Goal: Book appointment/travel/reservation

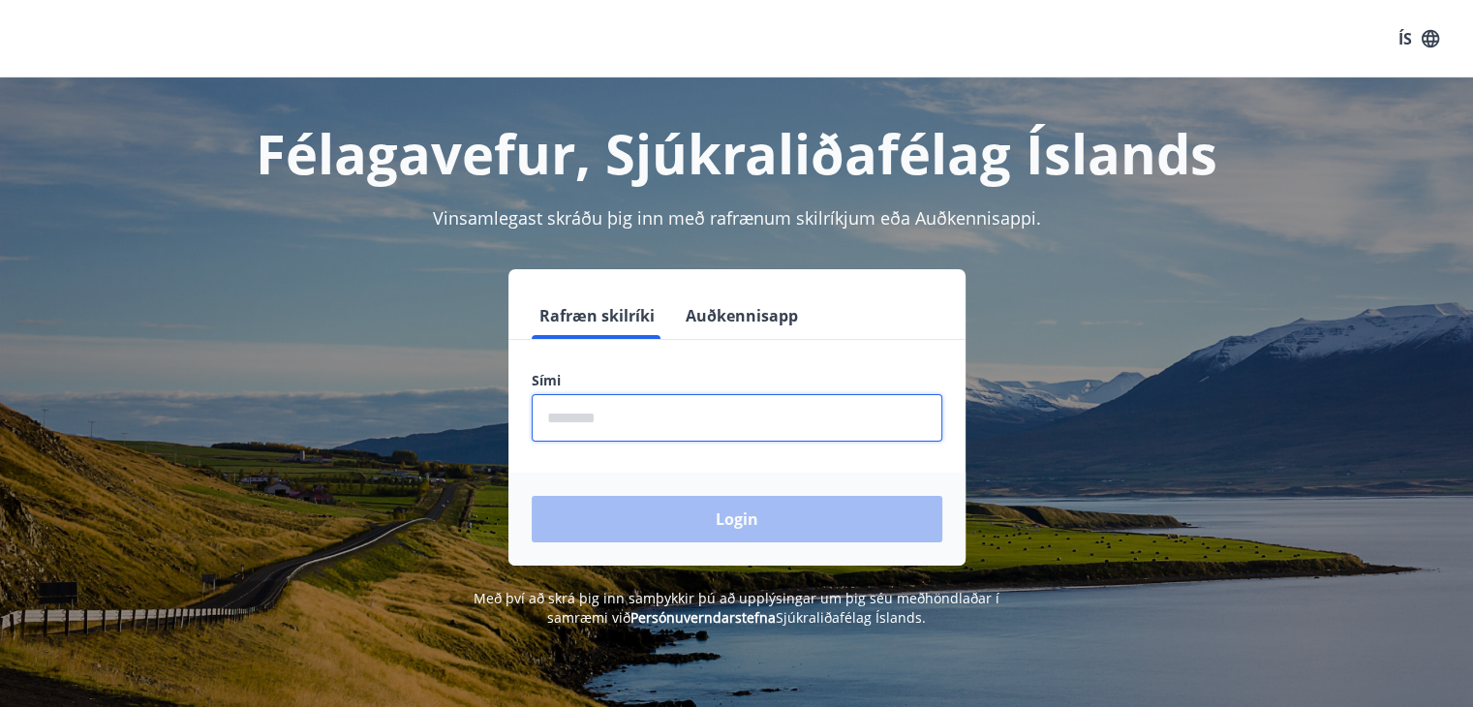
click at [608, 417] on input "phone" at bounding box center [737, 417] width 411 height 47
type input "********"
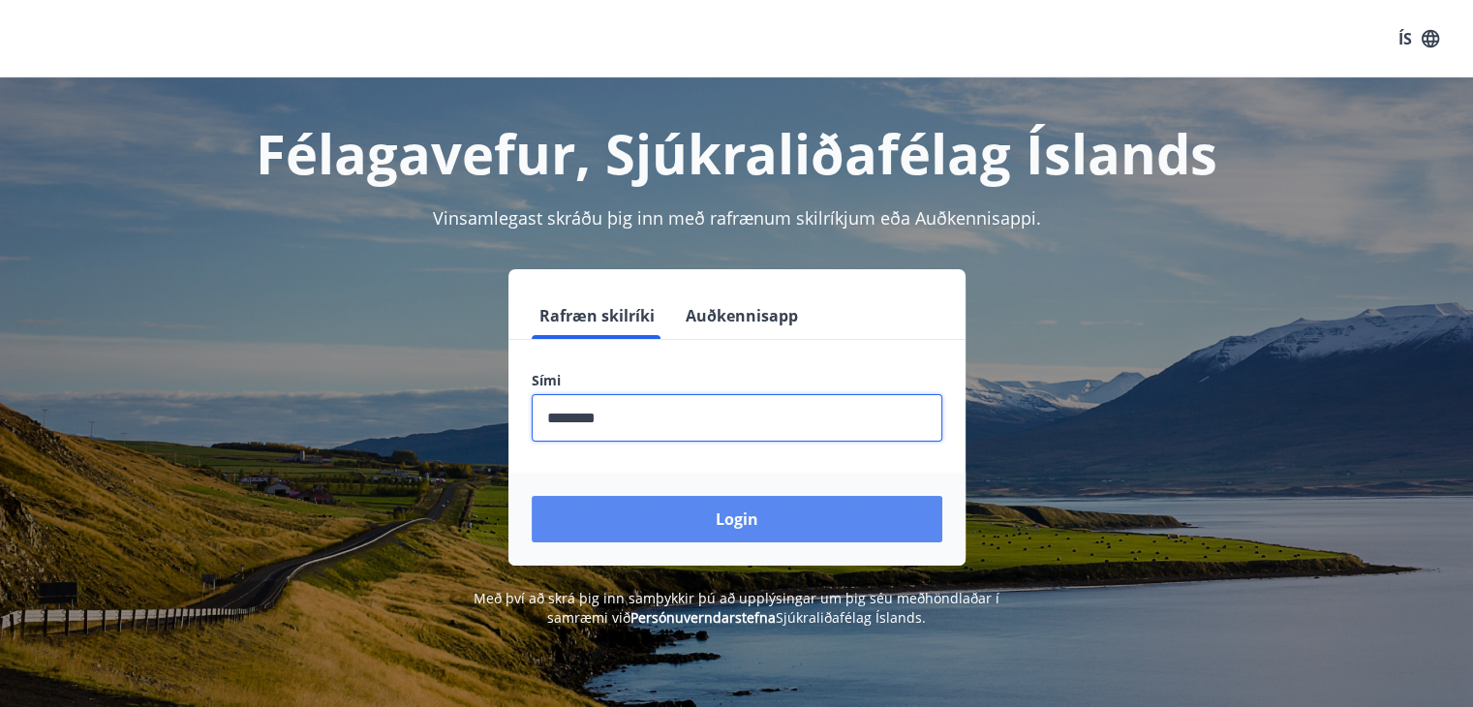
click at [755, 520] on button "Login" at bounding box center [737, 519] width 411 height 46
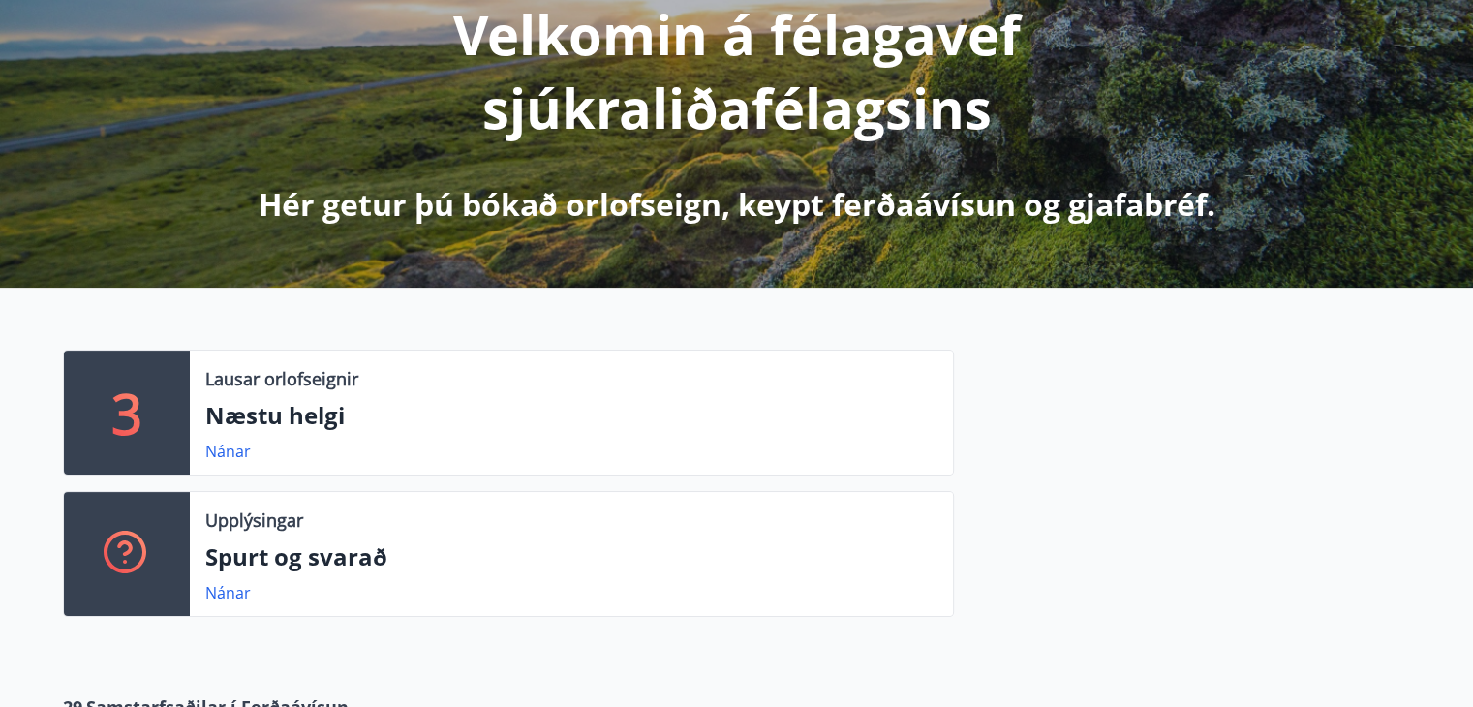
scroll to position [271, 0]
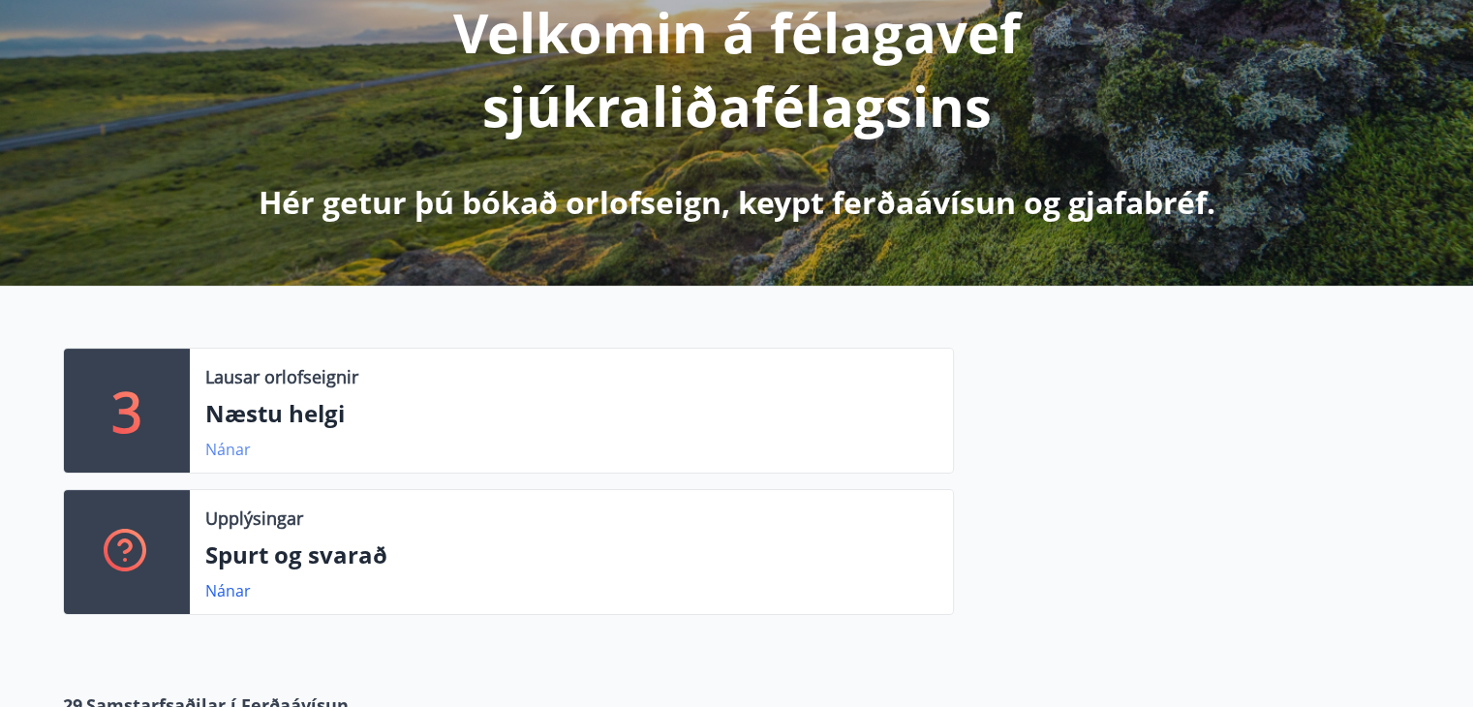
click at [223, 447] on link "Nánar" at bounding box center [228, 449] width 46 height 21
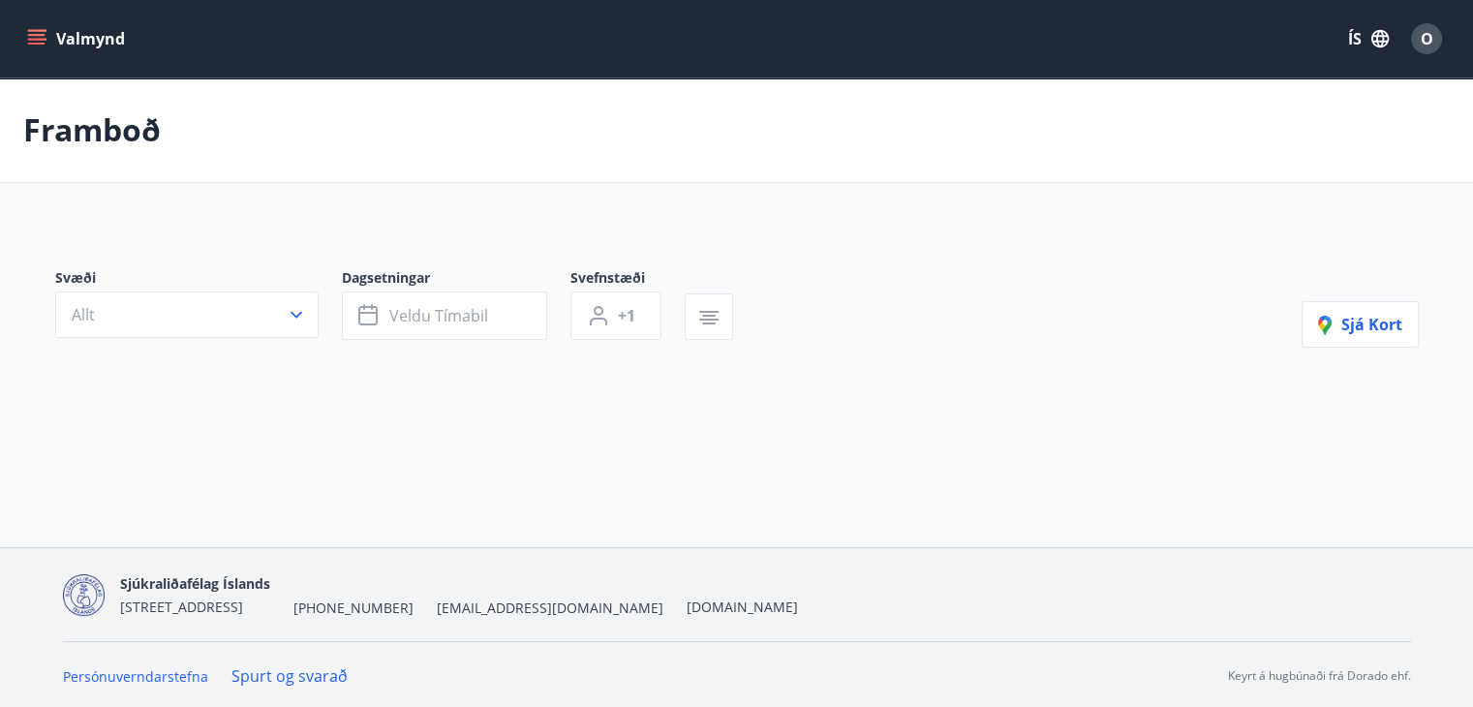
type input "*"
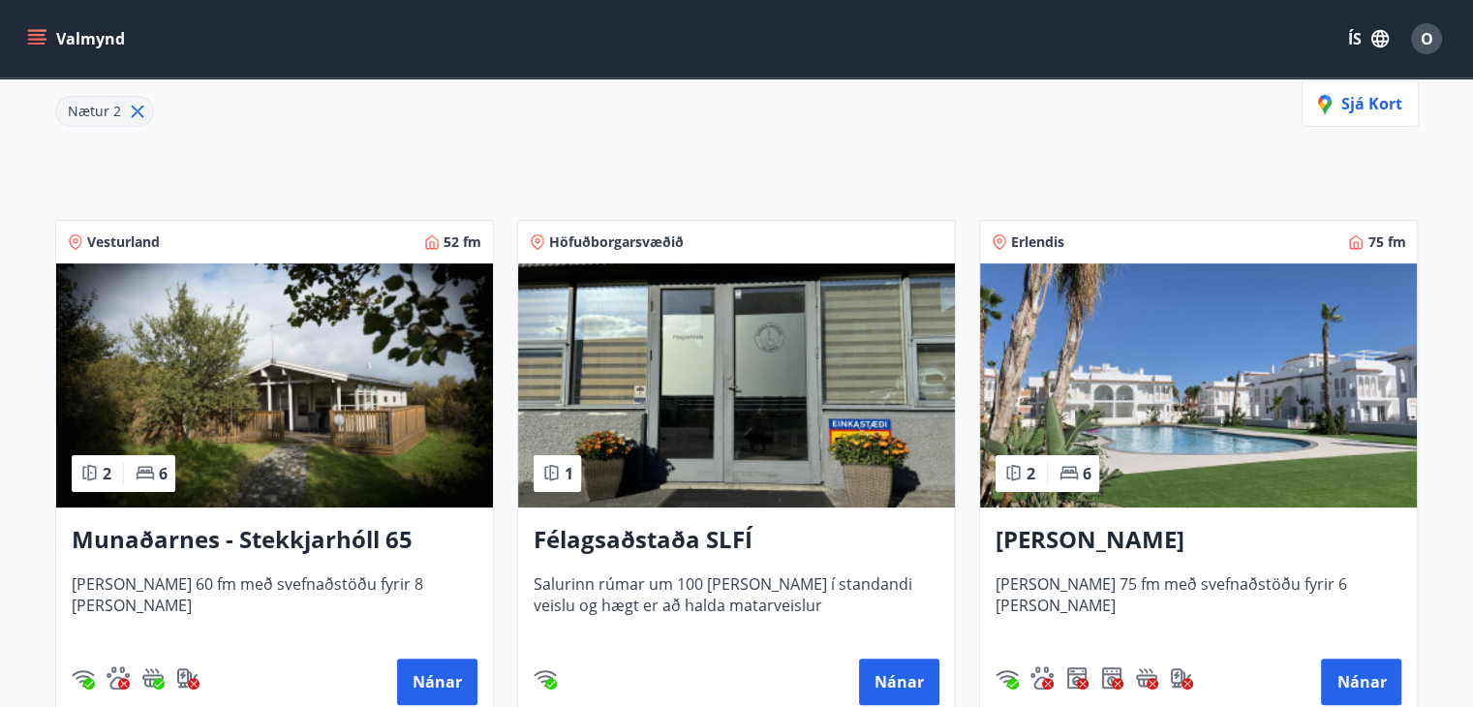
scroll to position [310, 0]
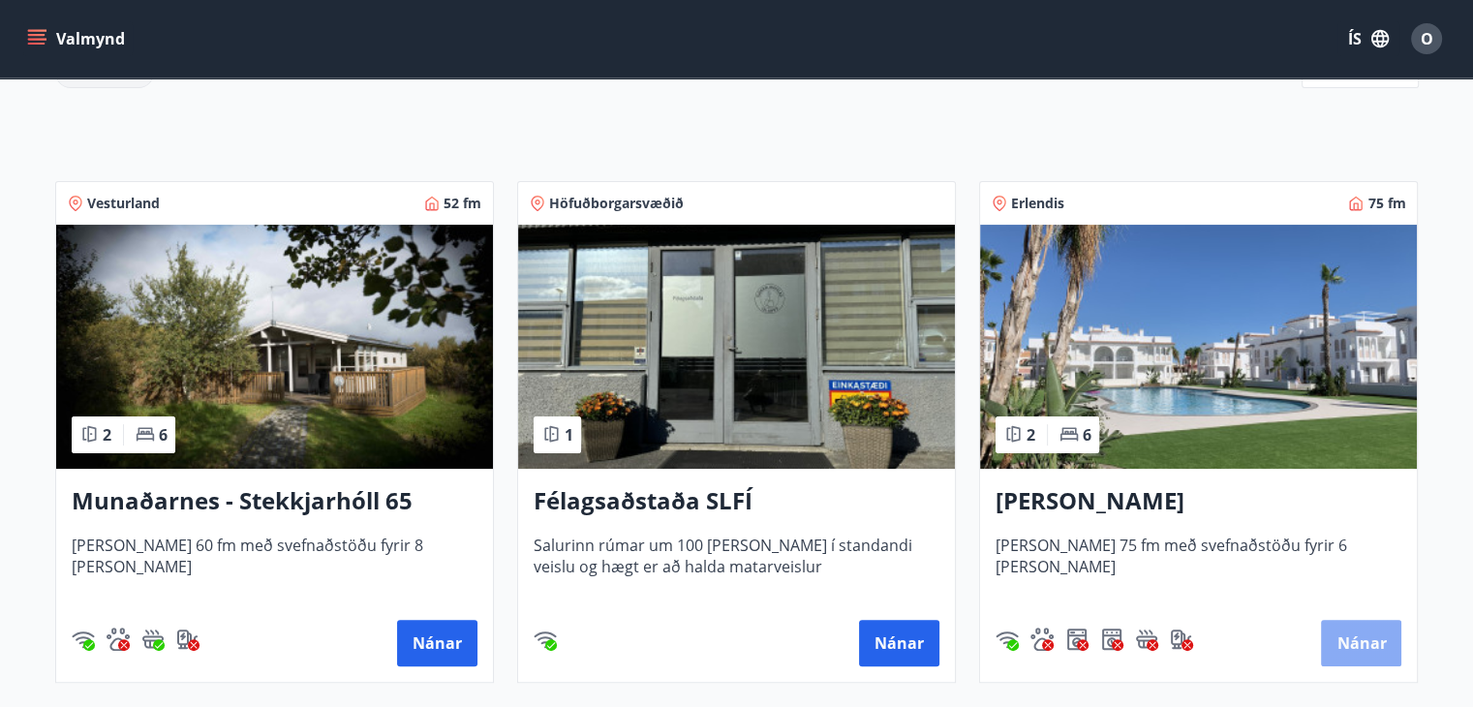
click at [1360, 643] on button "Nánar" at bounding box center [1361, 643] width 80 height 46
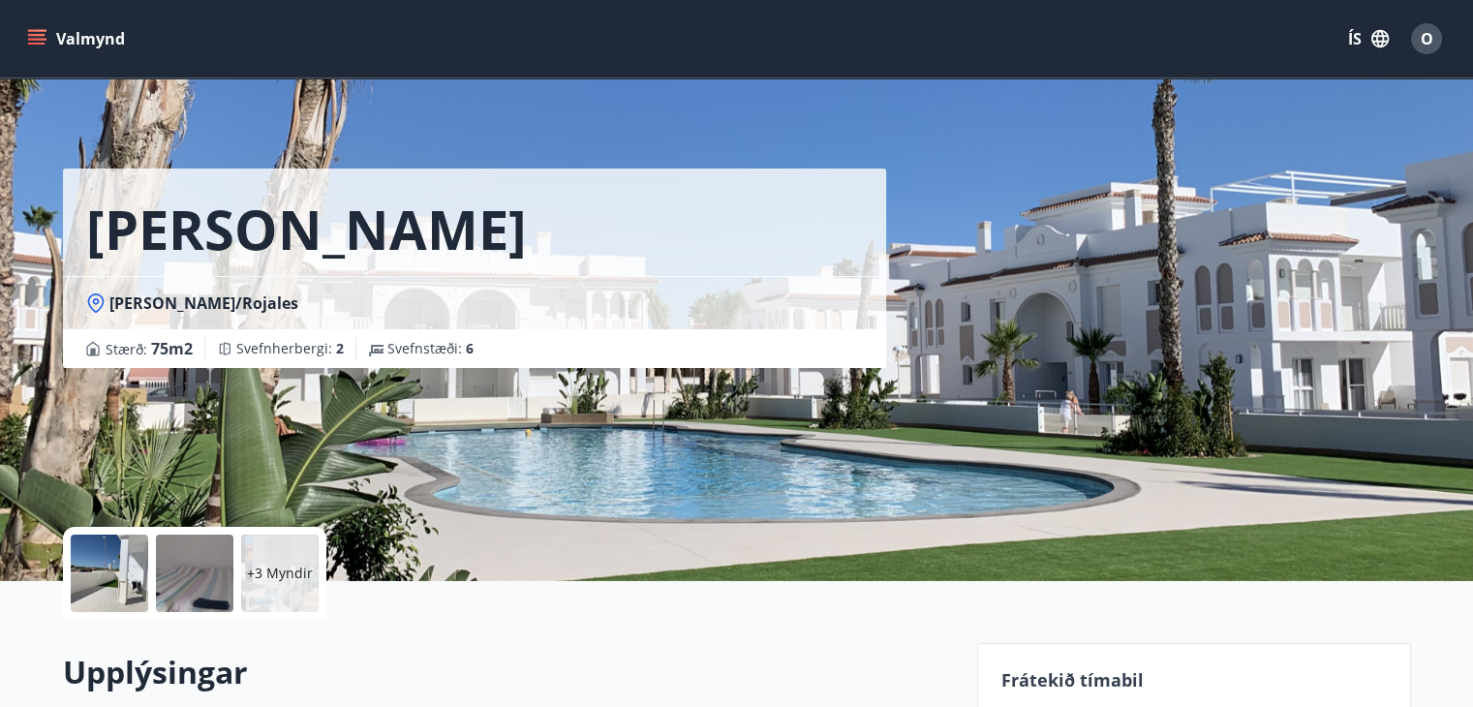
click at [262, 578] on p "+3 Myndir" at bounding box center [280, 573] width 66 height 19
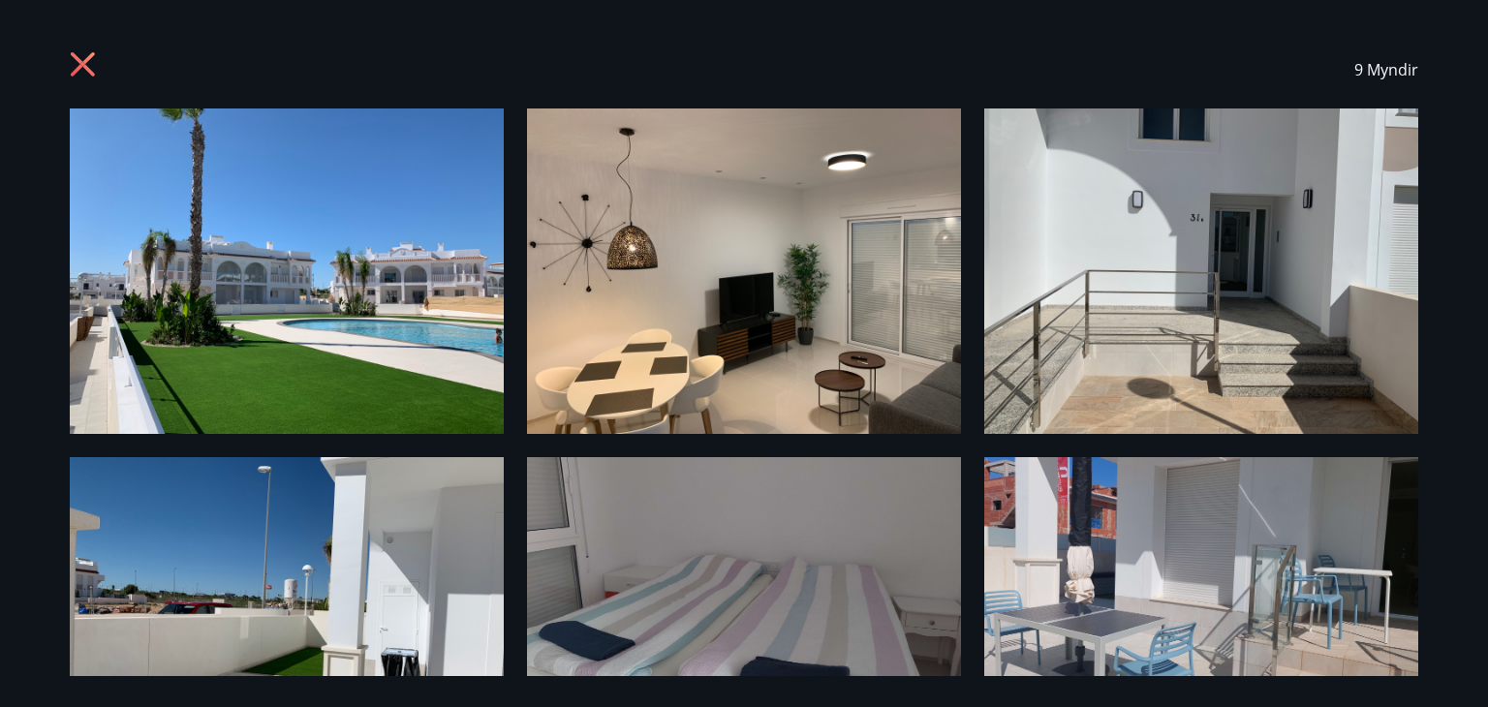
click at [1476, 690] on div "9 Myndir" at bounding box center [744, 353] width 1488 height 707
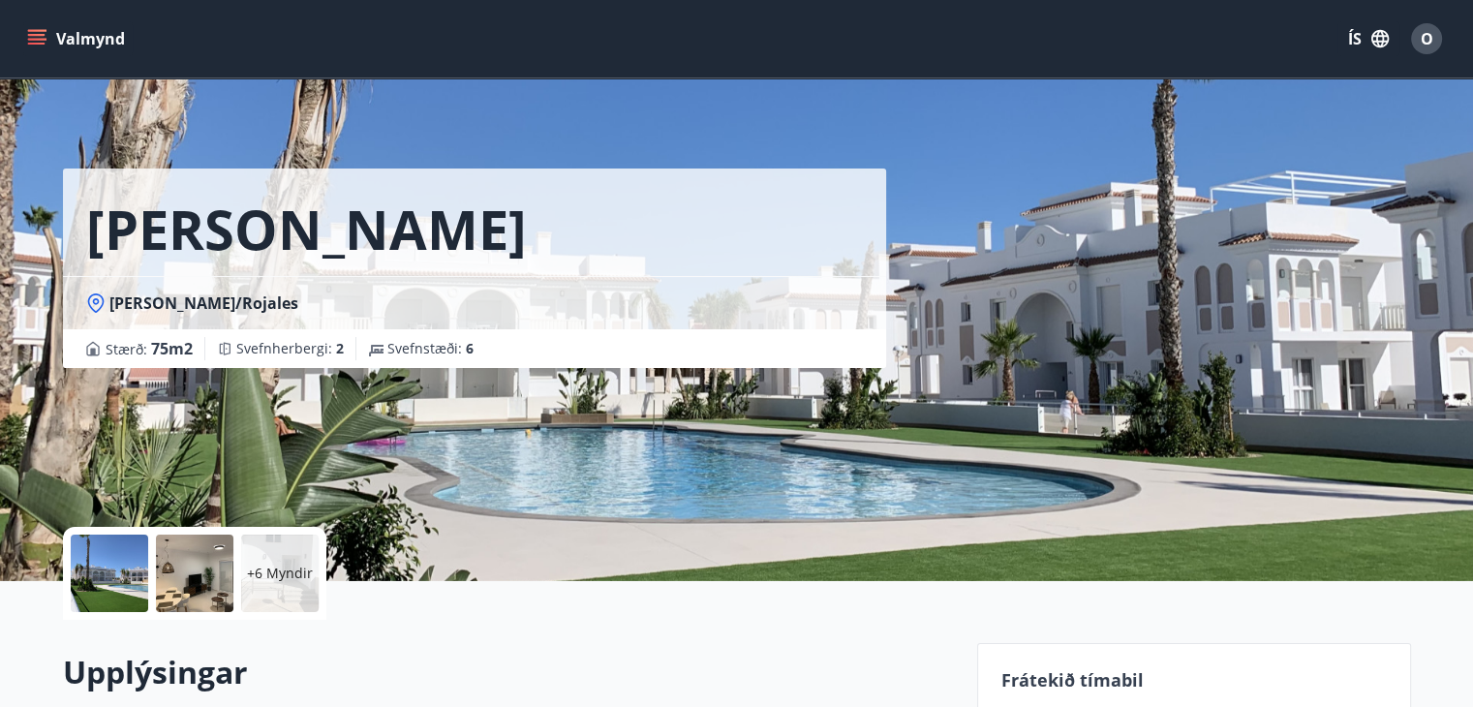
click at [130, 571] on div at bounding box center [109, 573] width 77 height 77
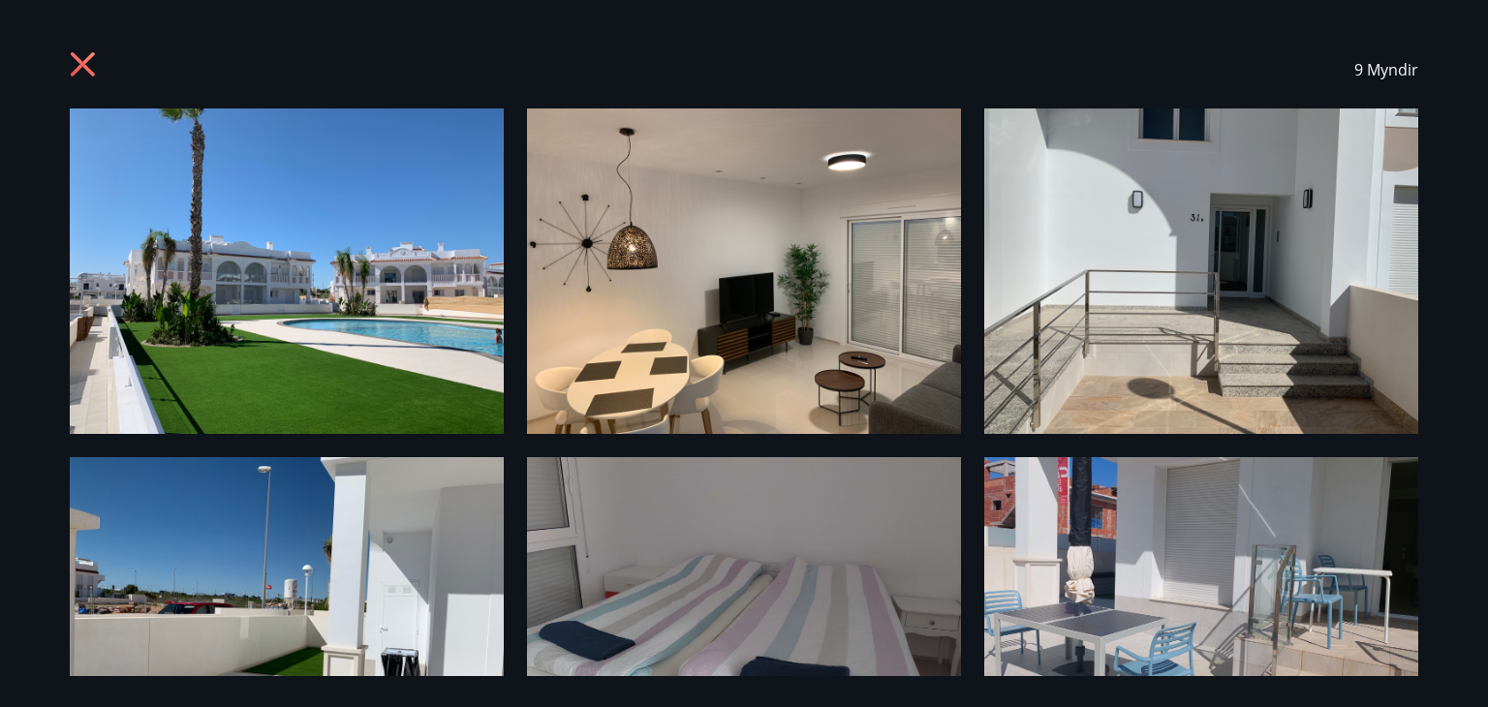
click at [333, 560] on img at bounding box center [287, 619] width 434 height 325
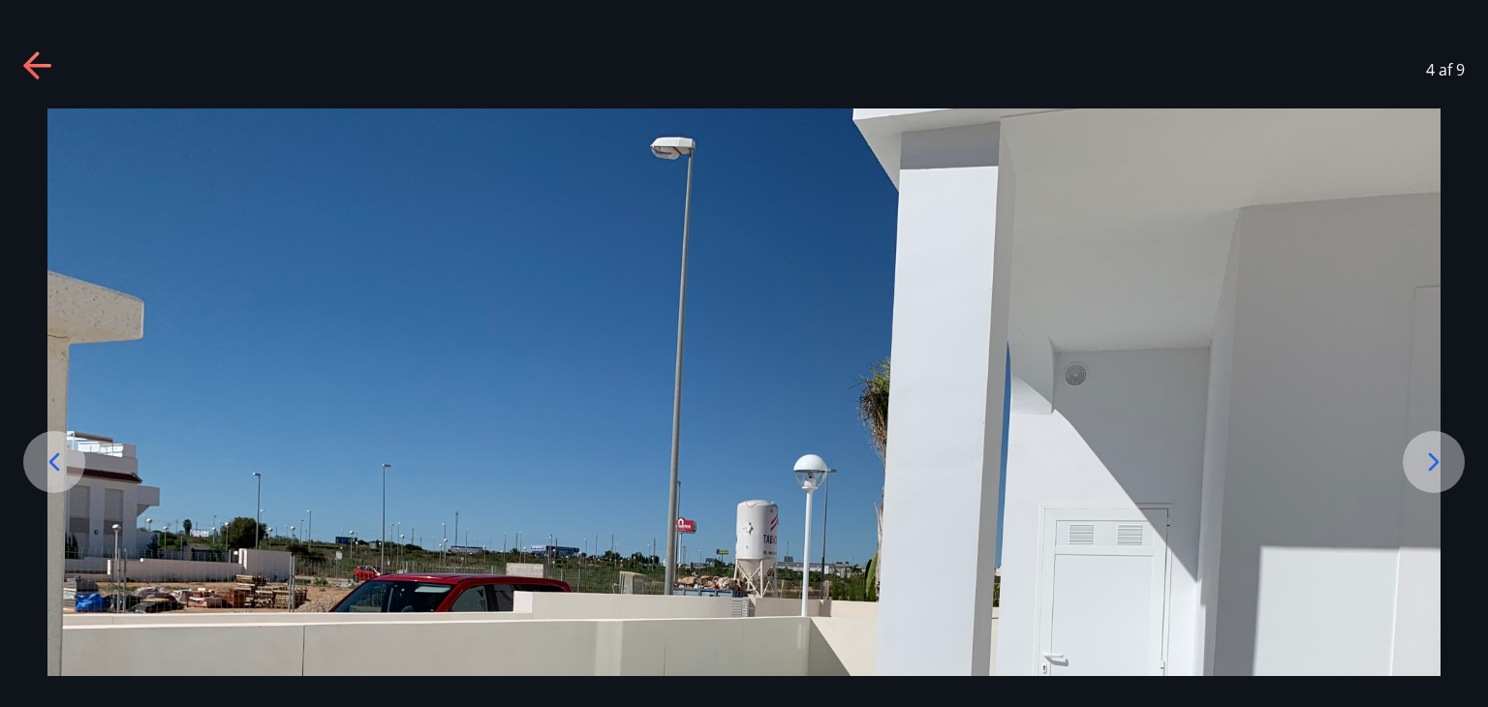
click at [1433, 468] on icon at bounding box center [1434, 462] width 11 height 18
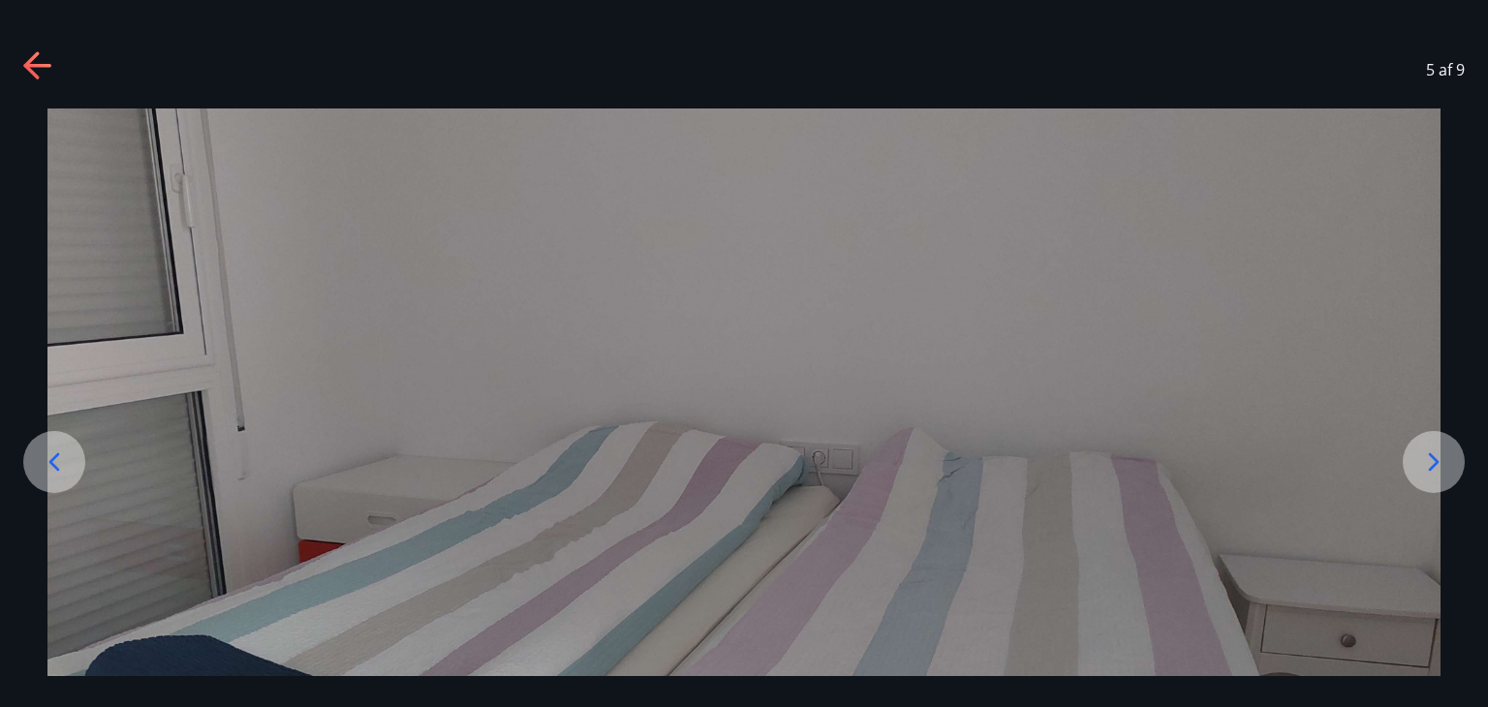
click at [1431, 468] on icon at bounding box center [1434, 462] width 11 height 18
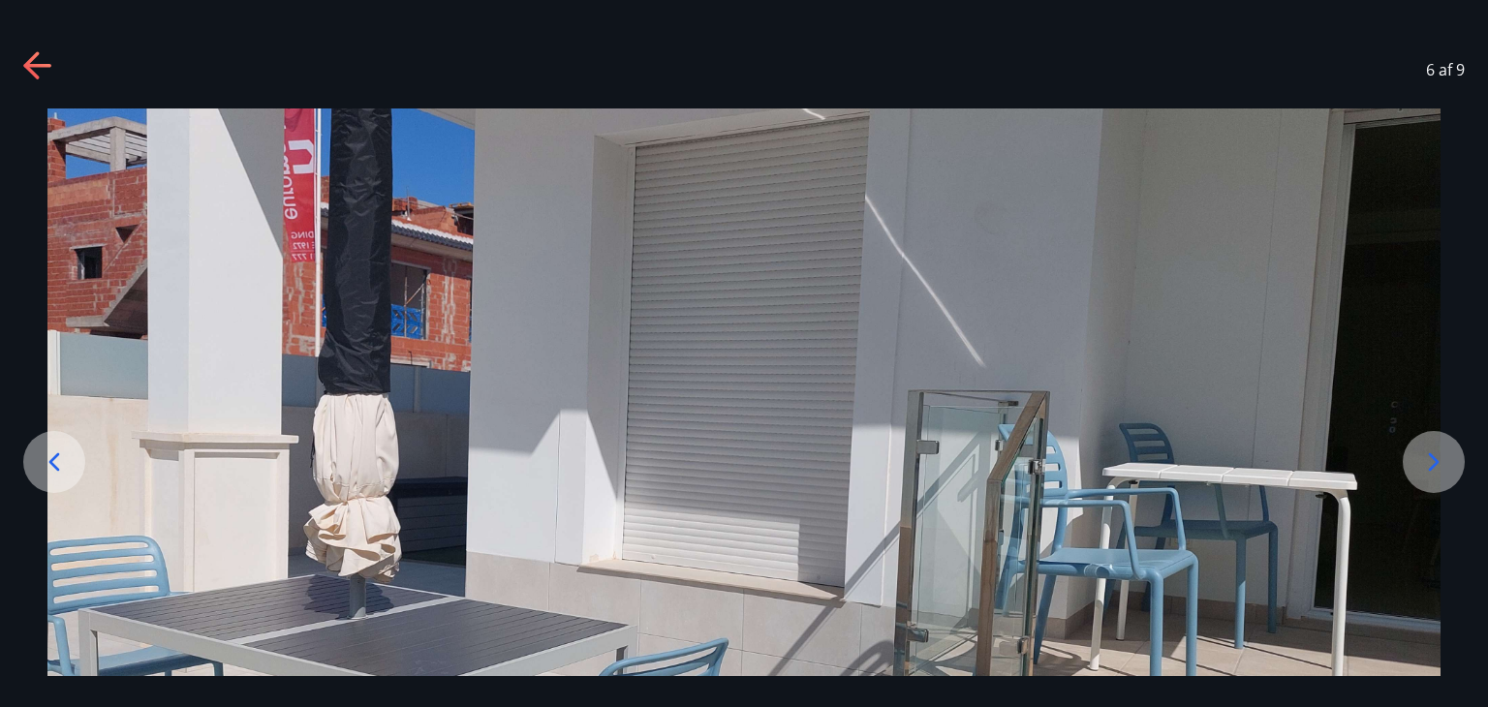
click at [1431, 468] on icon at bounding box center [1434, 462] width 11 height 18
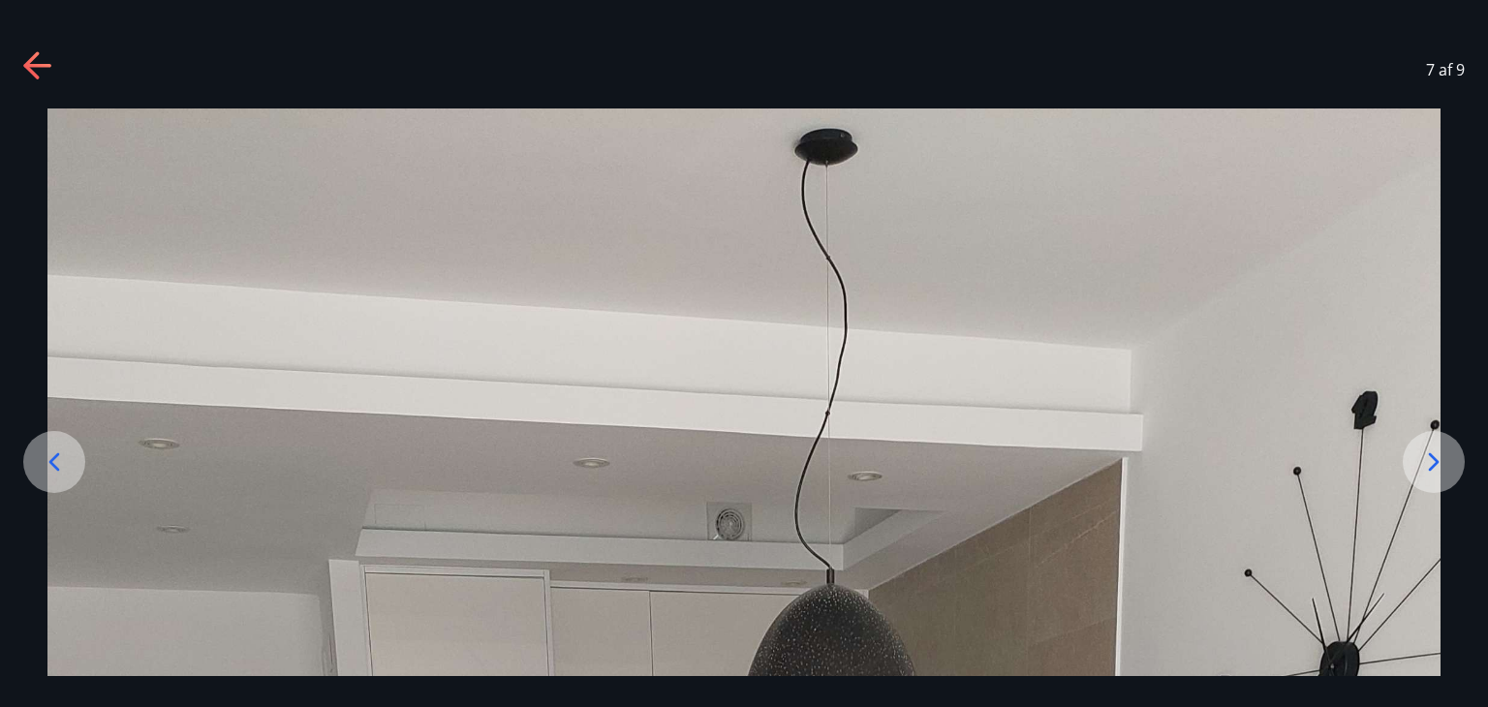
click at [1431, 468] on icon at bounding box center [1434, 462] width 11 height 18
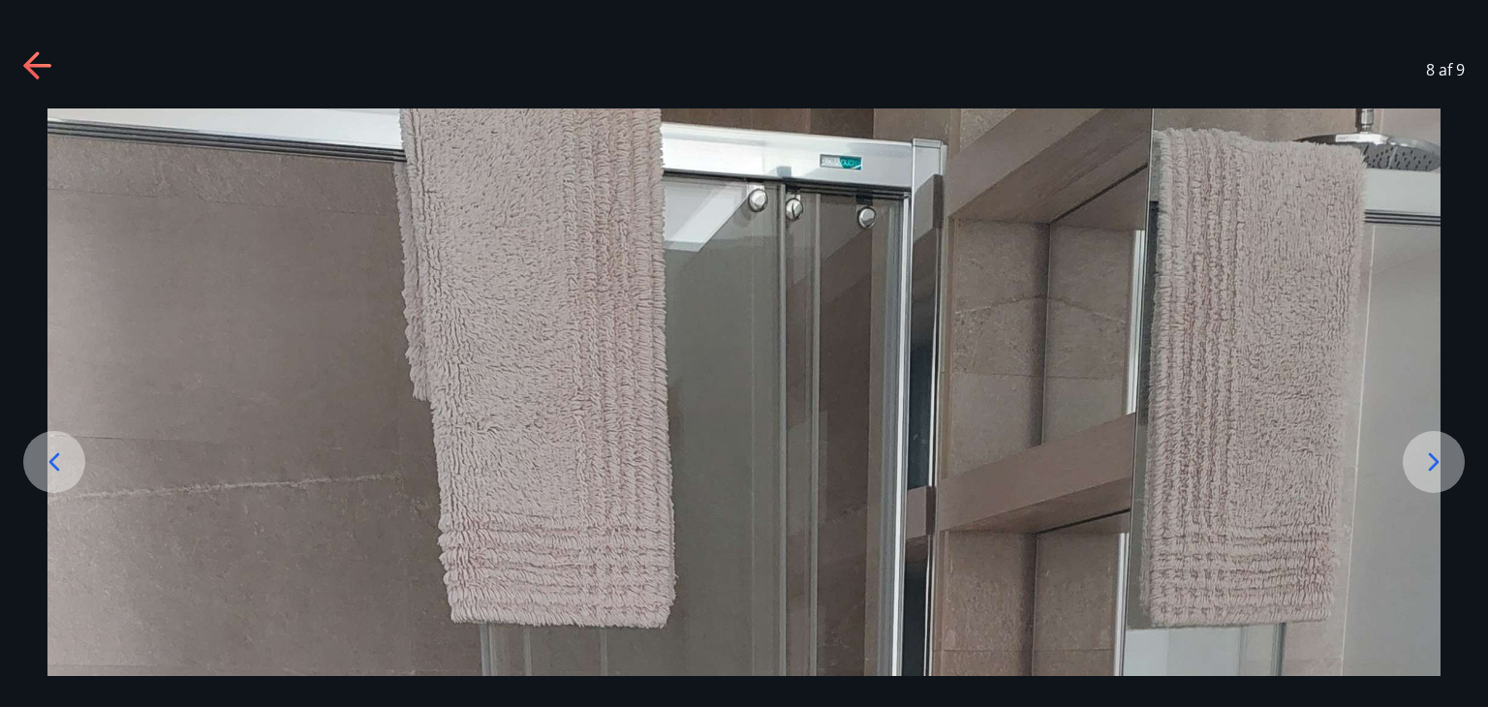
click at [1434, 468] on icon at bounding box center [1433, 462] width 31 height 31
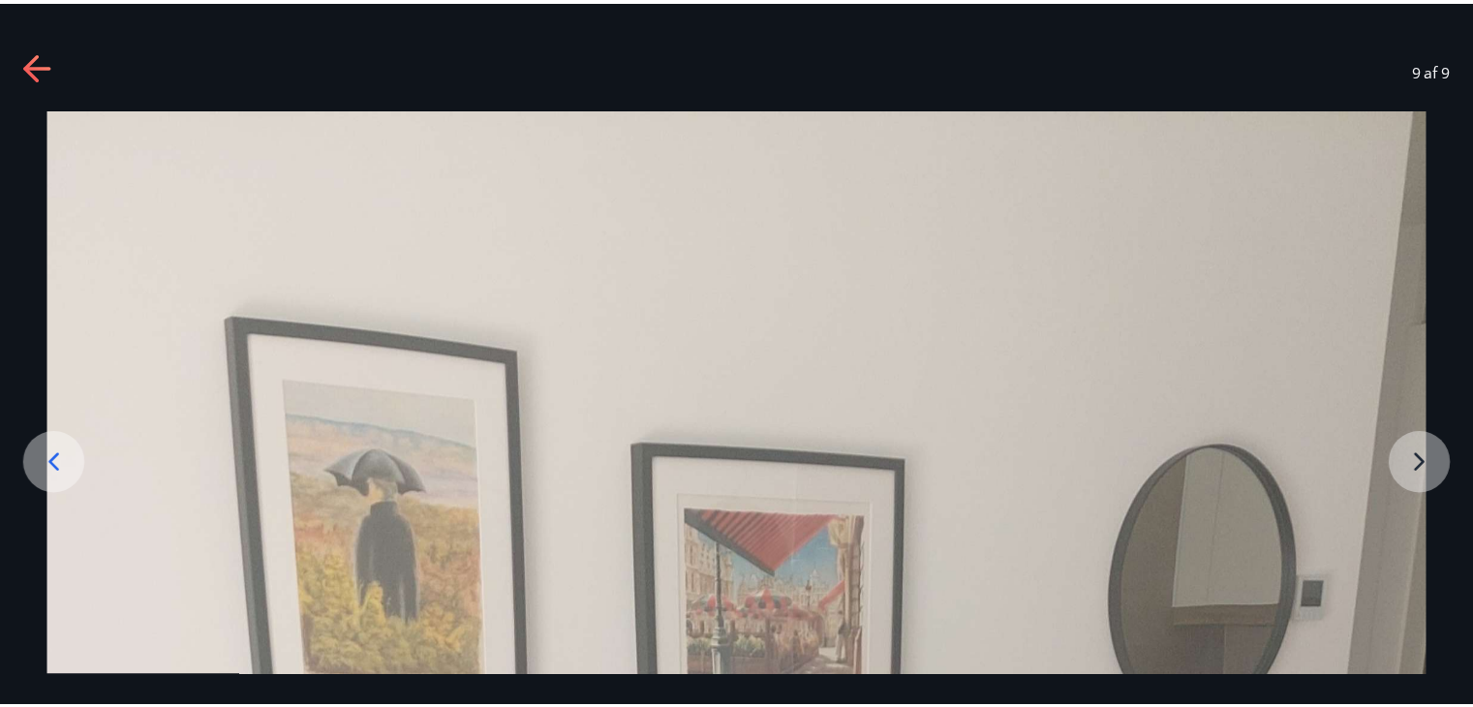
scroll to position [77, 0]
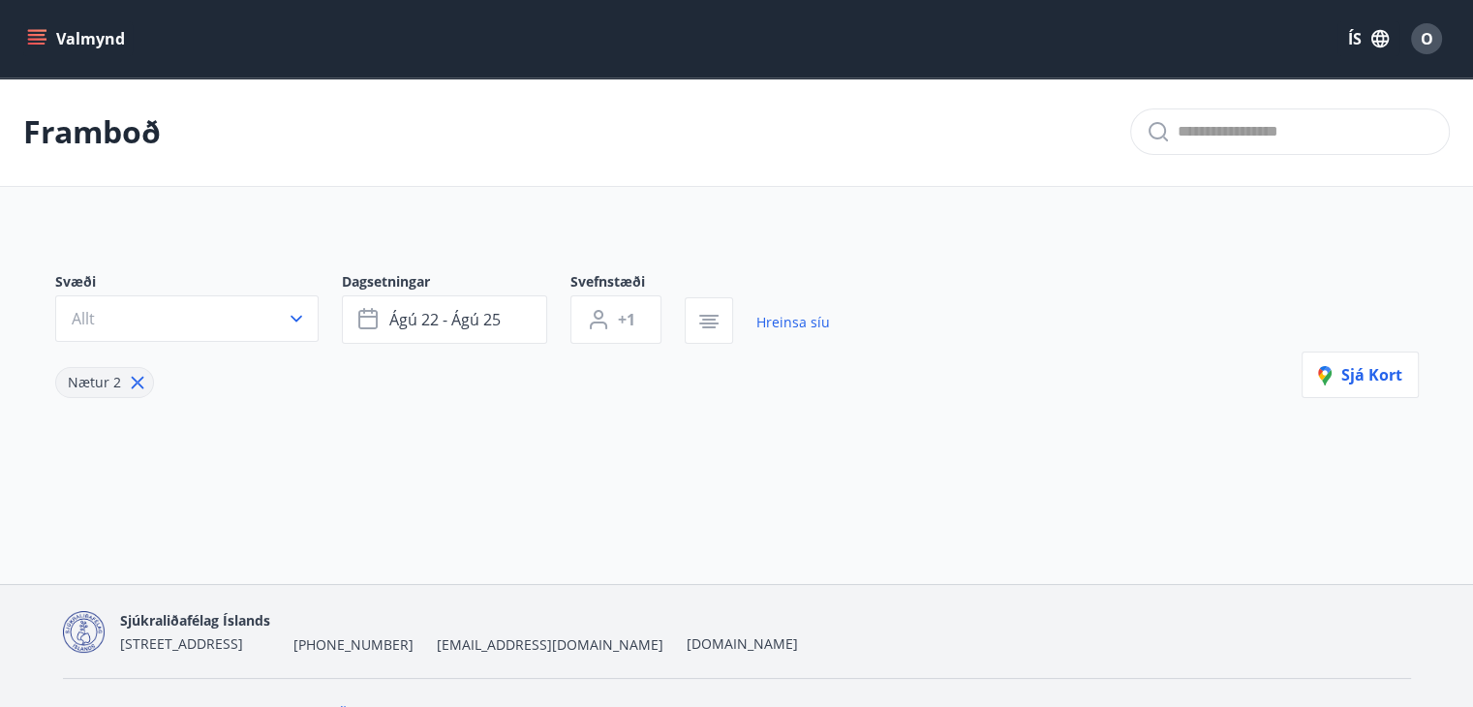
type input "*"
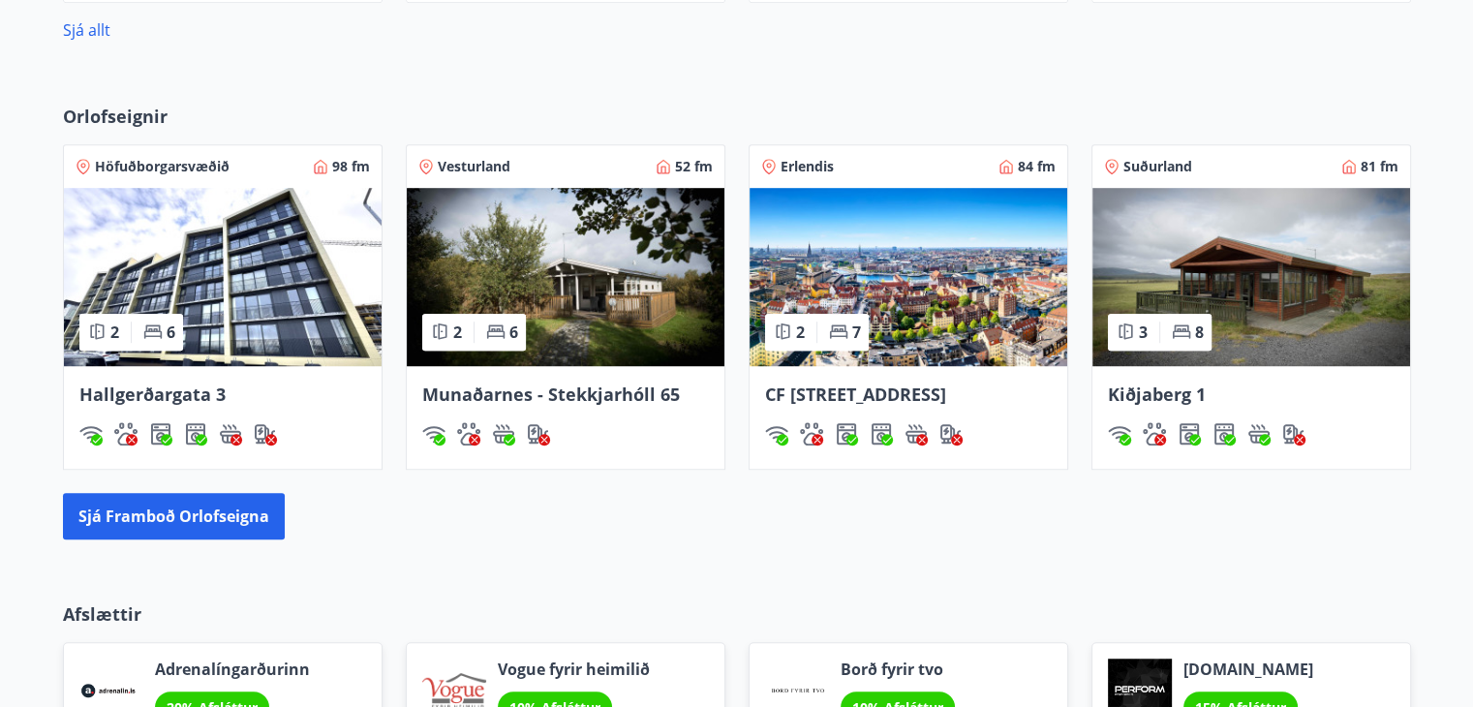
scroll to position [1240, 0]
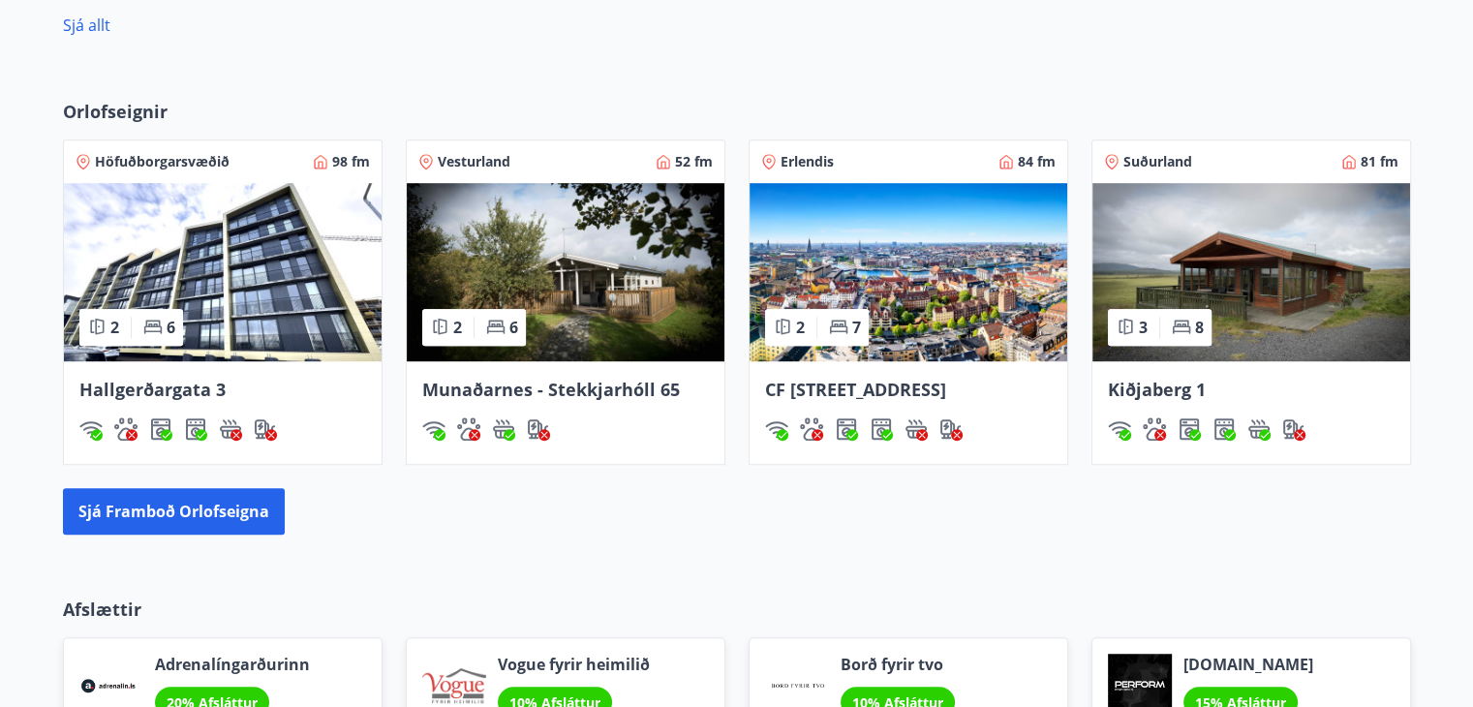
click at [576, 270] on img at bounding box center [566, 272] width 318 height 178
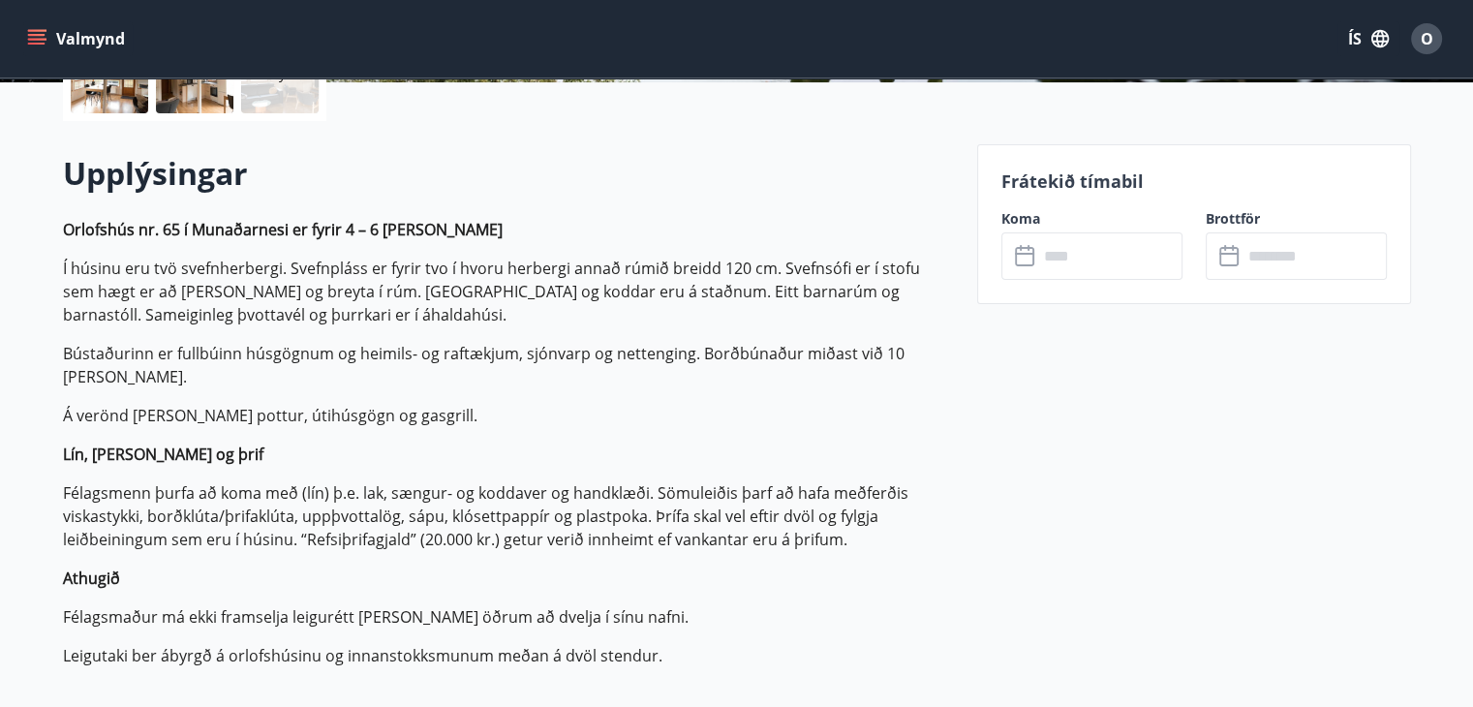
scroll to position [504, 0]
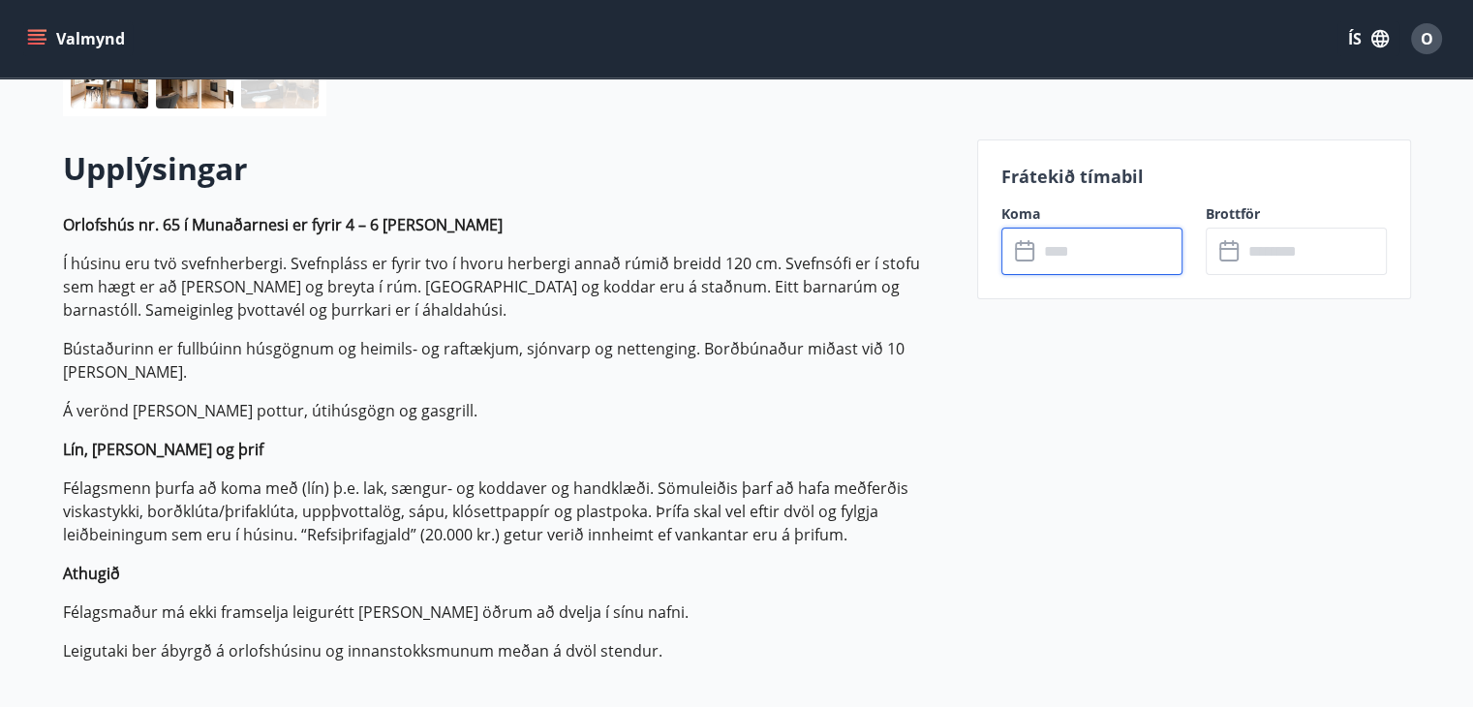
click at [1050, 245] on input "text" at bounding box center [1110, 251] width 144 height 47
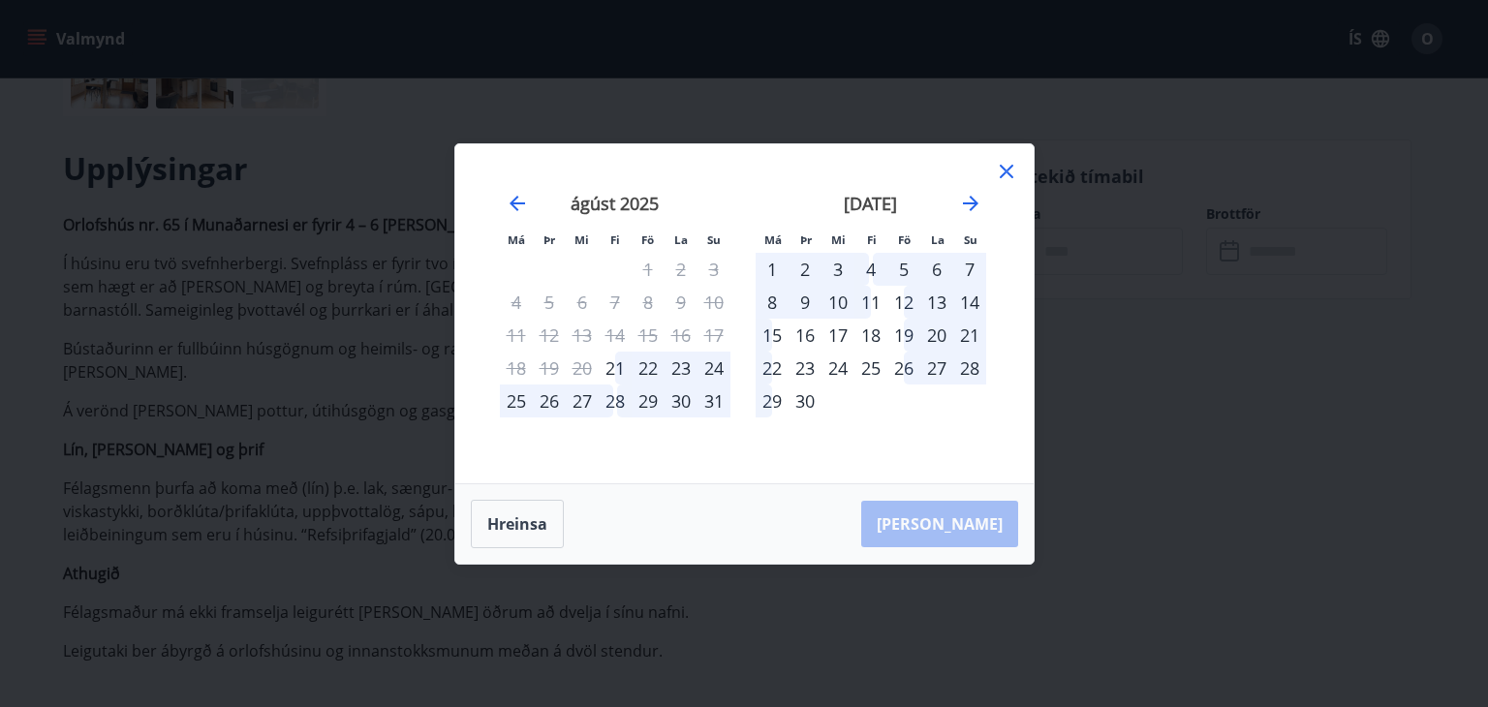
click at [873, 265] on div "4" at bounding box center [870, 269] width 33 height 33
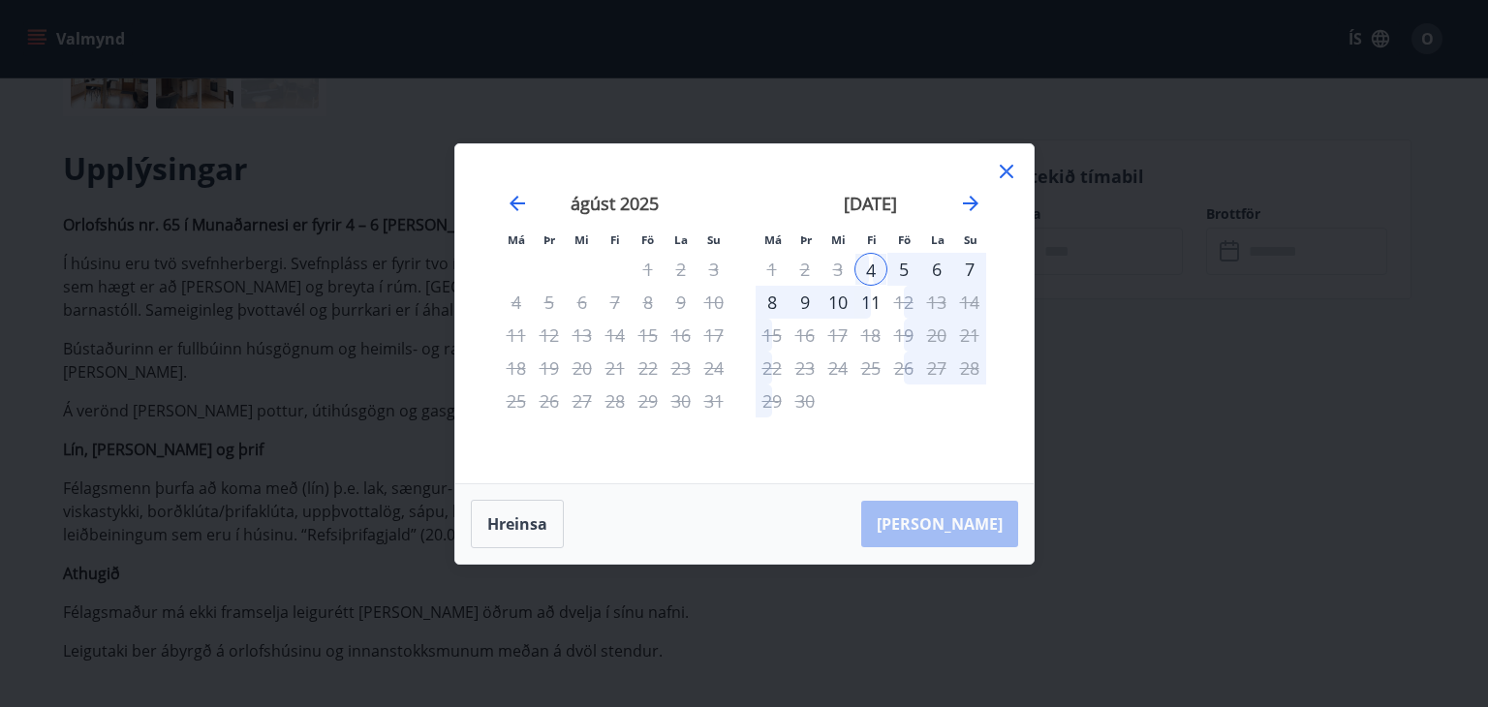
click at [775, 304] on div "8" at bounding box center [772, 302] width 33 height 33
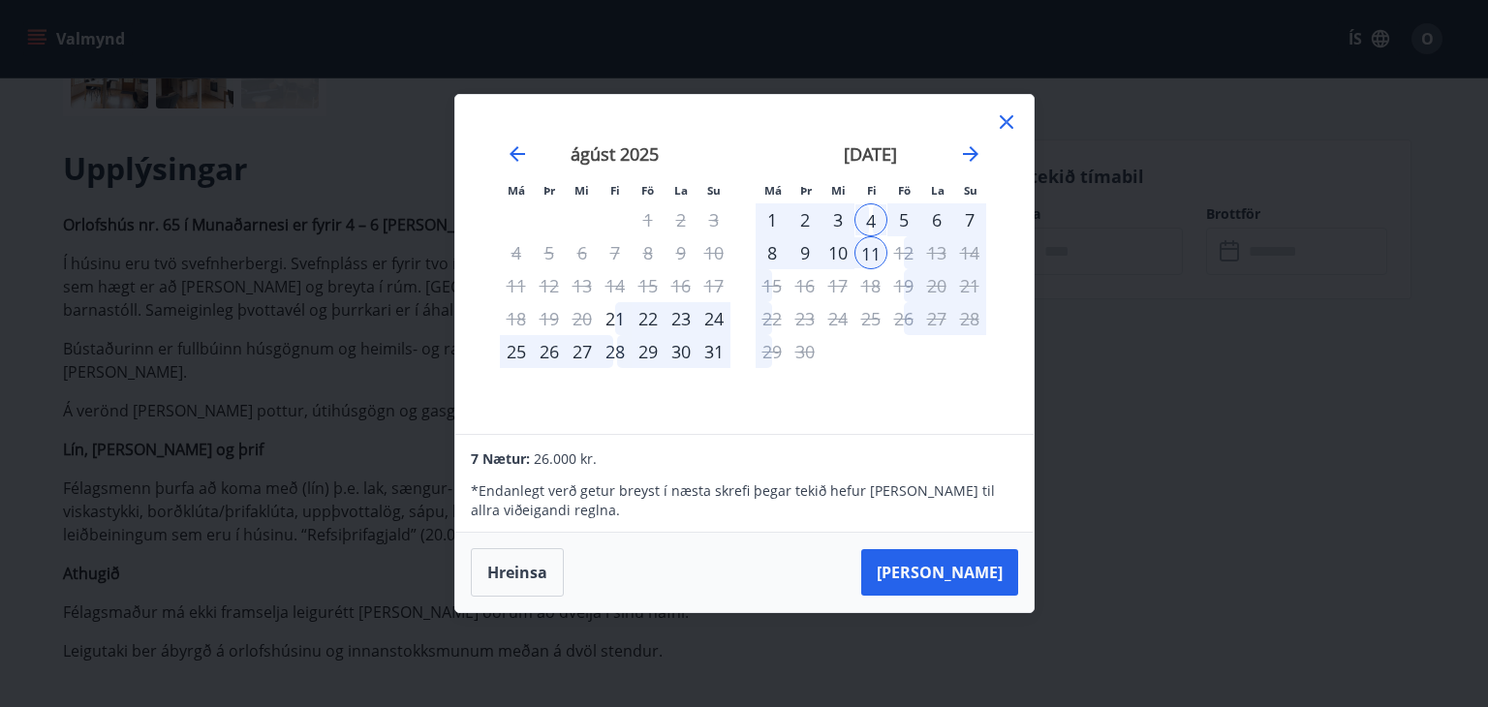
click at [1006, 122] on icon at bounding box center [1006, 122] width 3 height 3
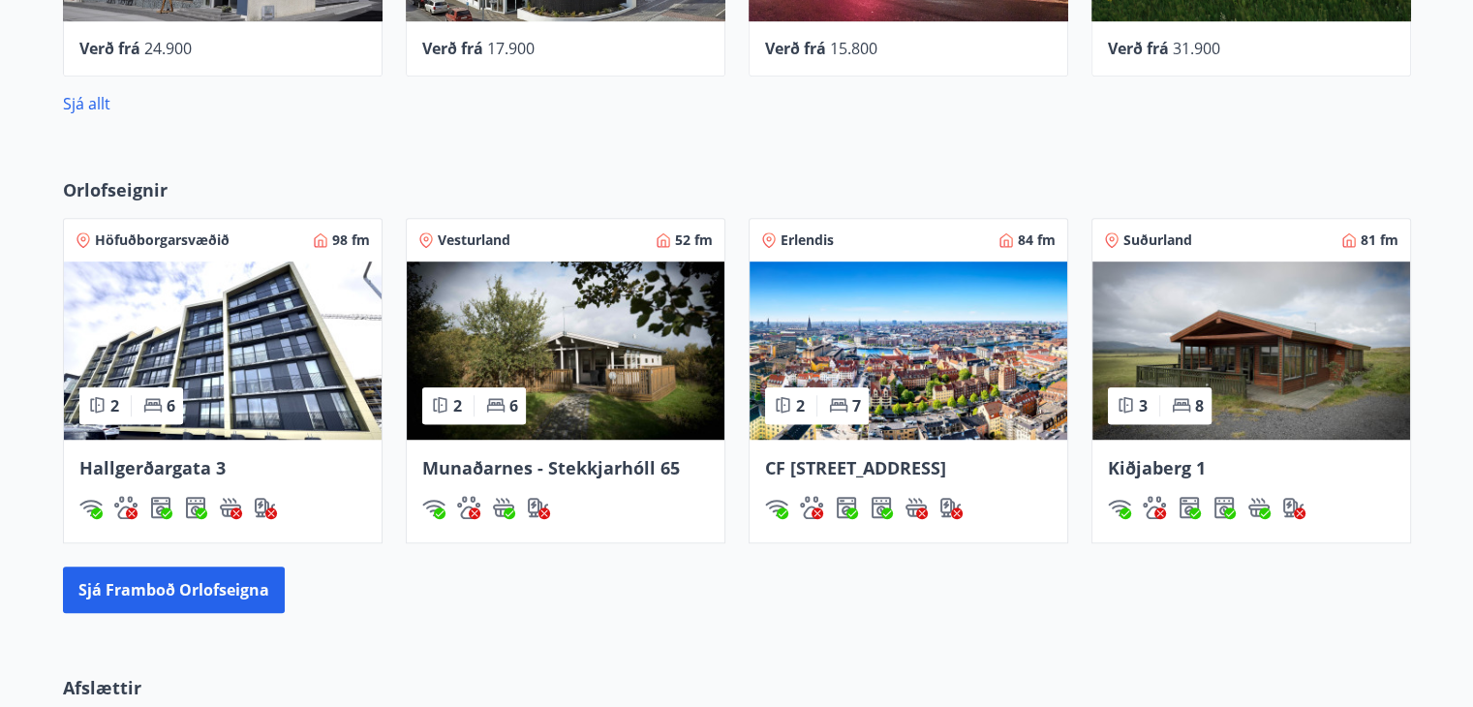
scroll to position [1162, 0]
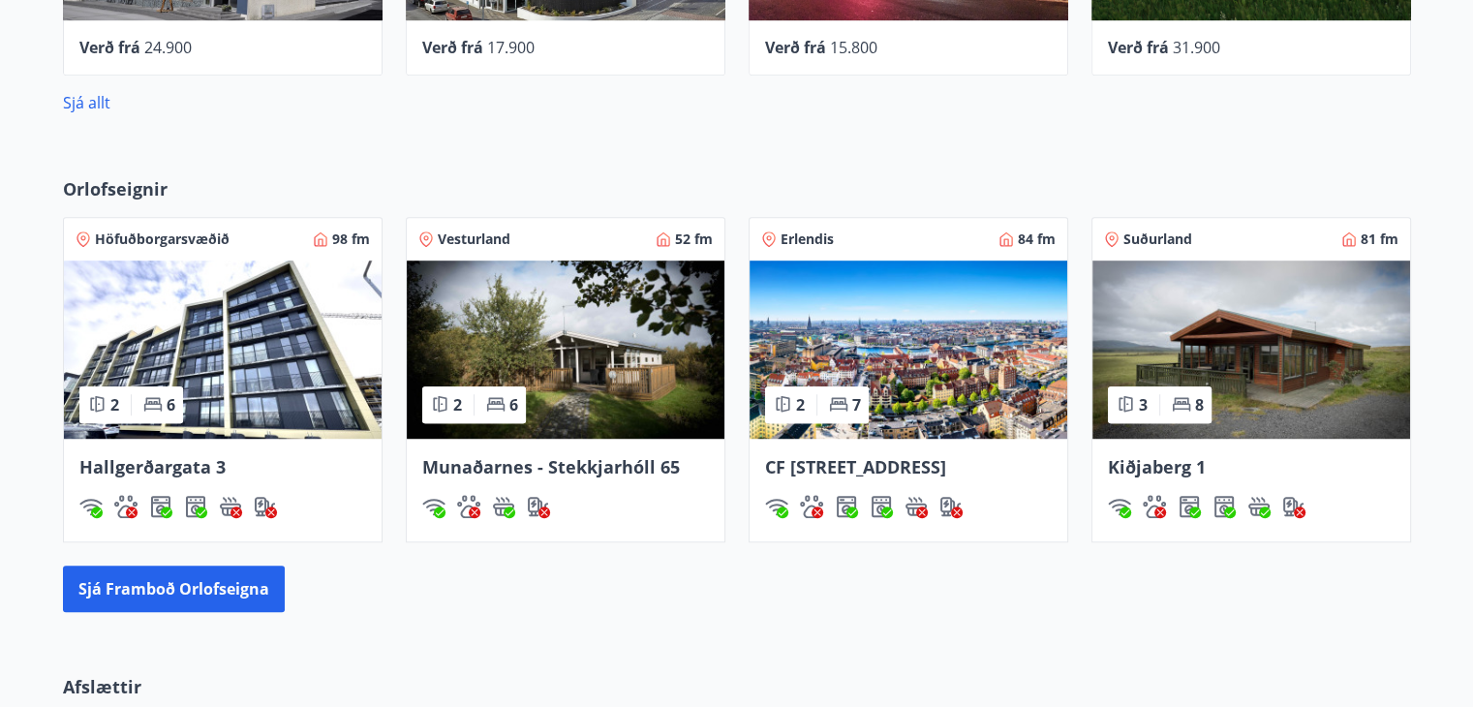
click at [1209, 295] on img at bounding box center [1252, 350] width 318 height 178
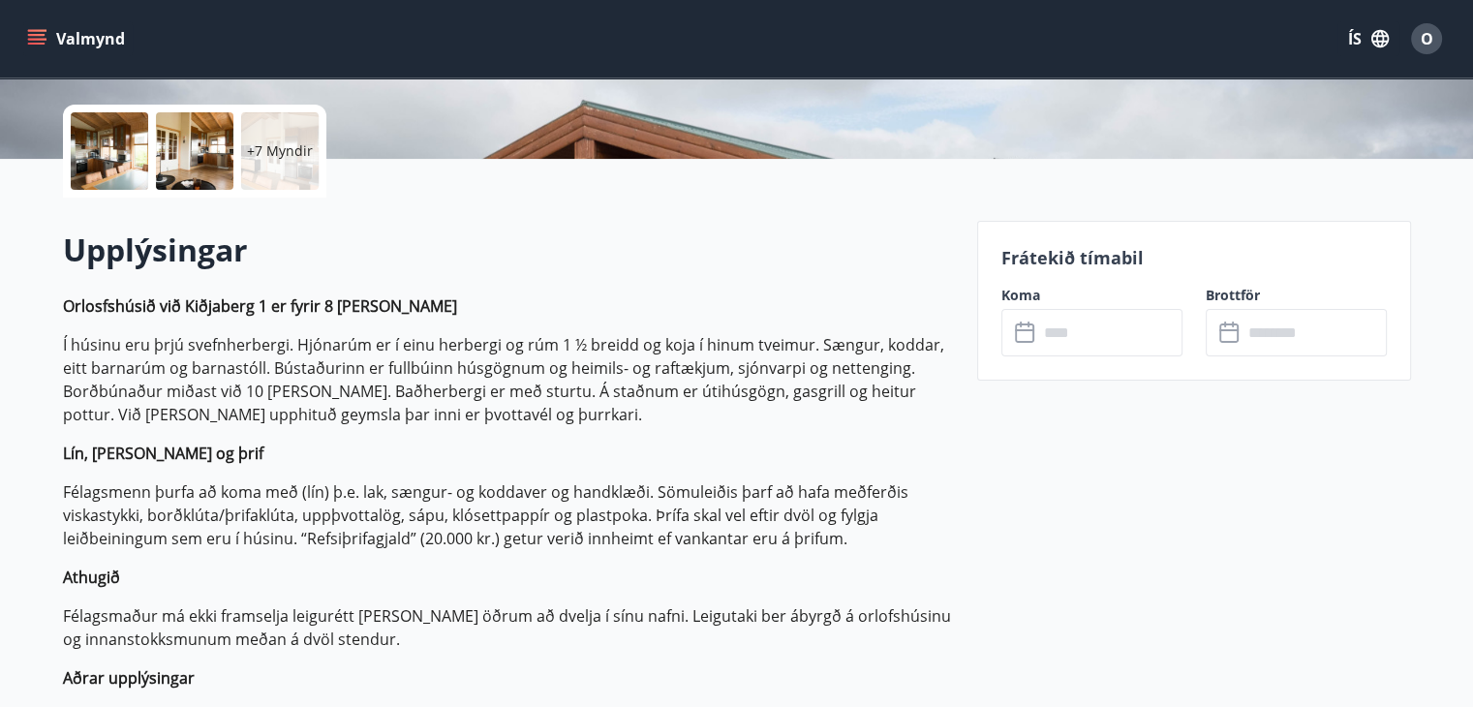
scroll to position [465, 0]
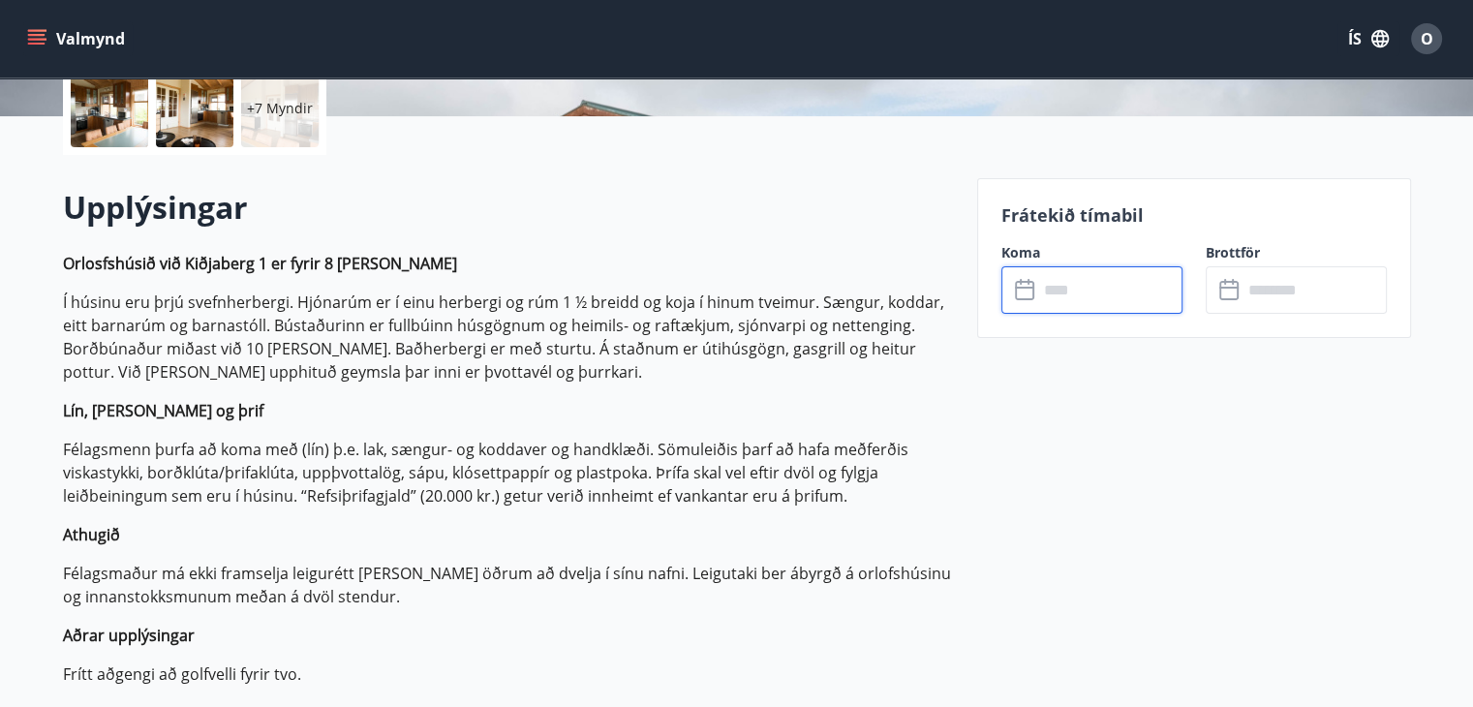
click at [1089, 282] on input "text" at bounding box center [1110, 289] width 144 height 47
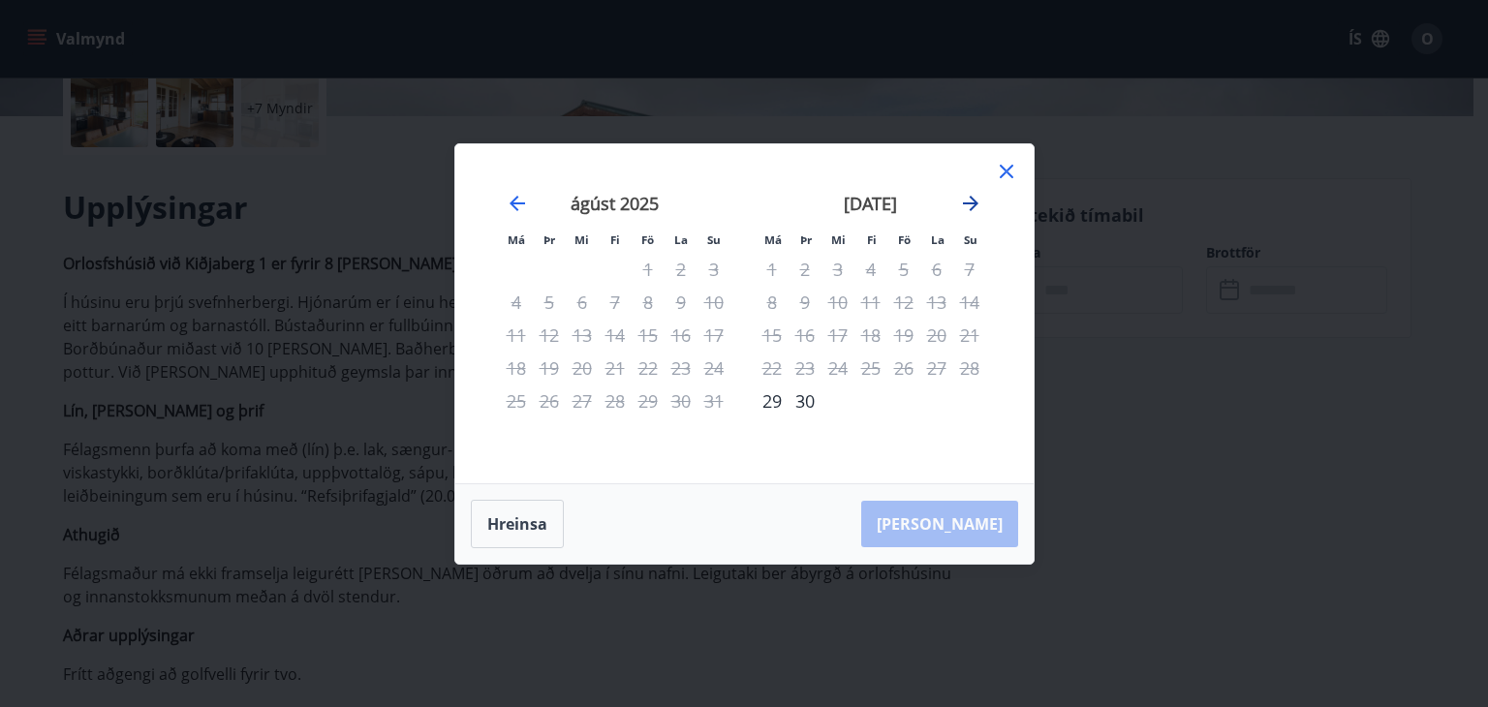
click at [974, 204] on icon "Move forward to switch to the next month." at bounding box center [970, 203] width 15 height 15
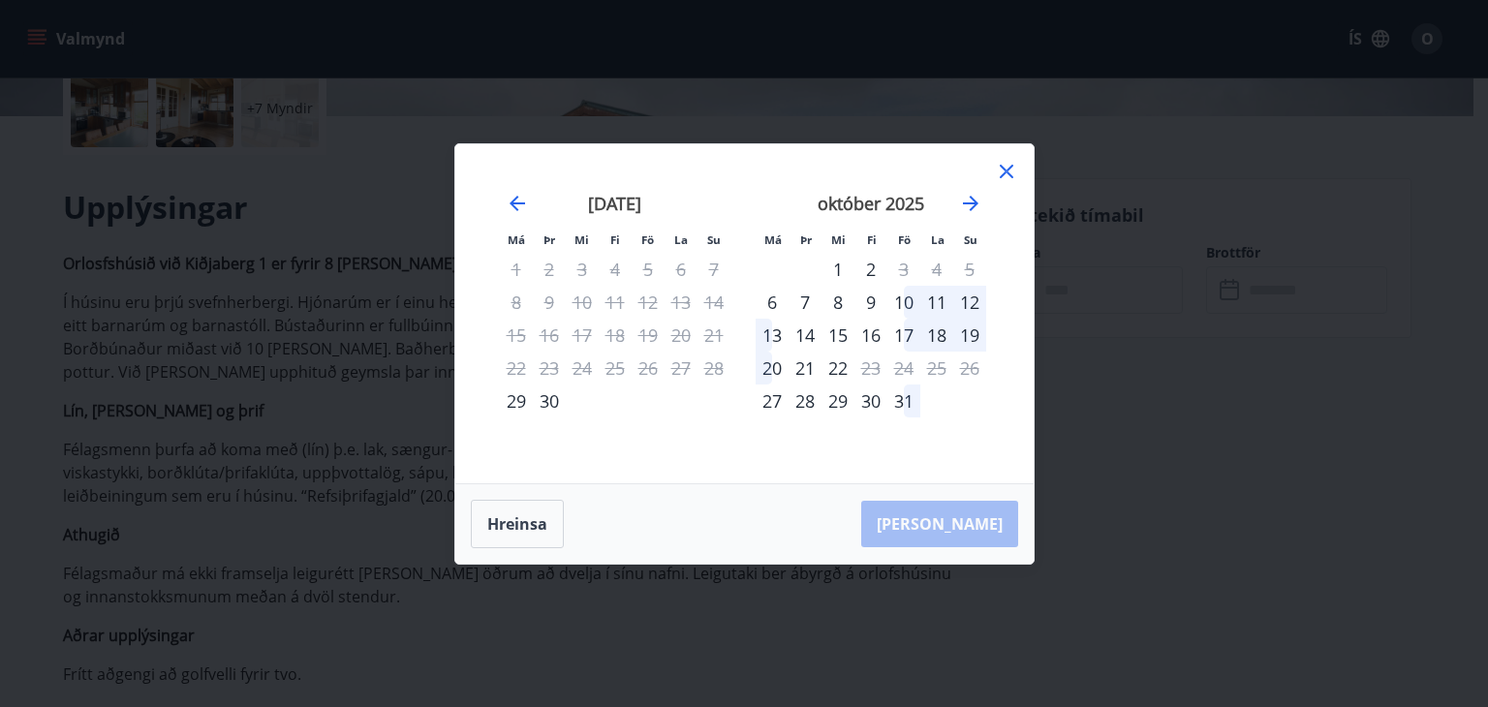
click at [900, 302] on div "10" at bounding box center [903, 302] width 33 height 33
click at [901, 338] on div "17" at bounding box center [903, 335] width 33 height 33
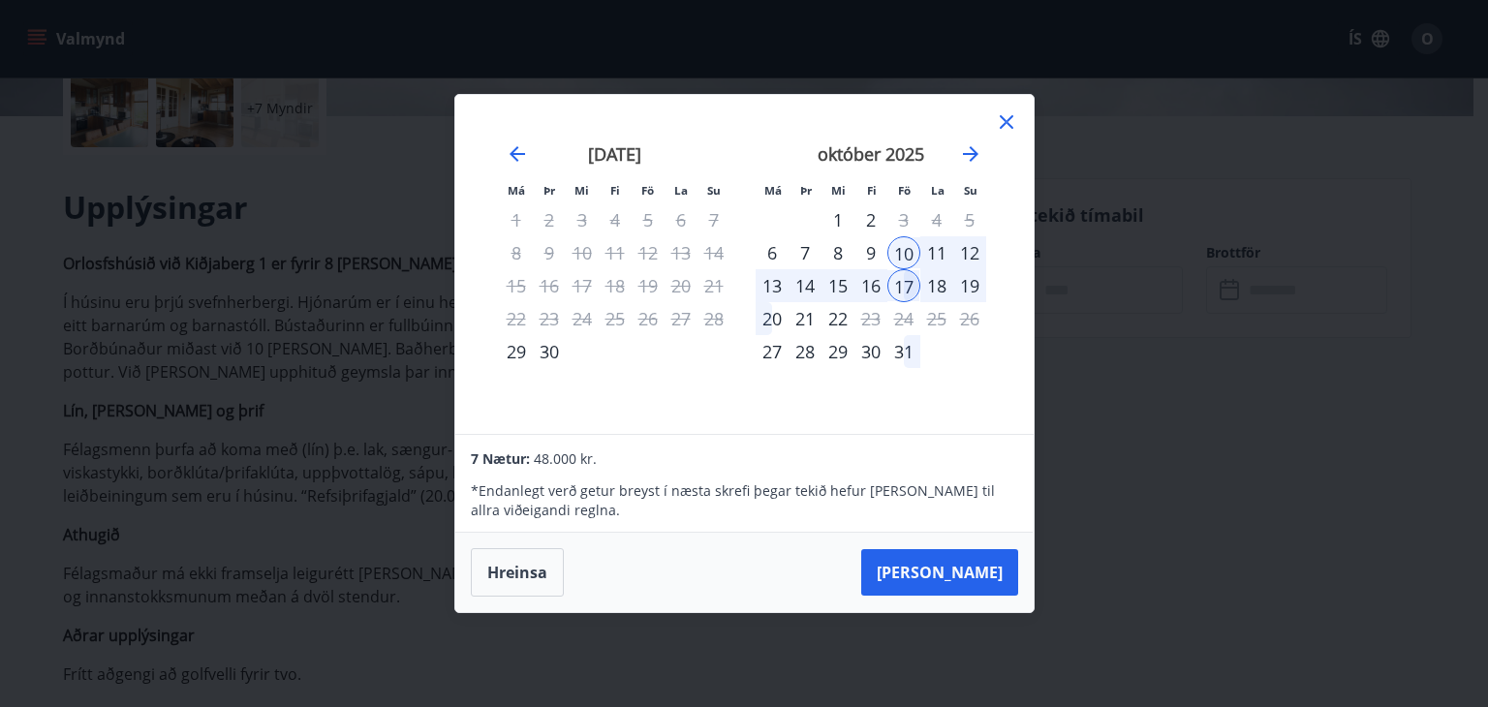
click at [905, 249] on div "10" at bounding box center [903, 252] width 33 height 33
click at [771, 287] on div "13" at bounding box center [772, 285] width 33 height 33
click at [1009, 121] on icon at bounding box center [1006, 121] width 23 height 23
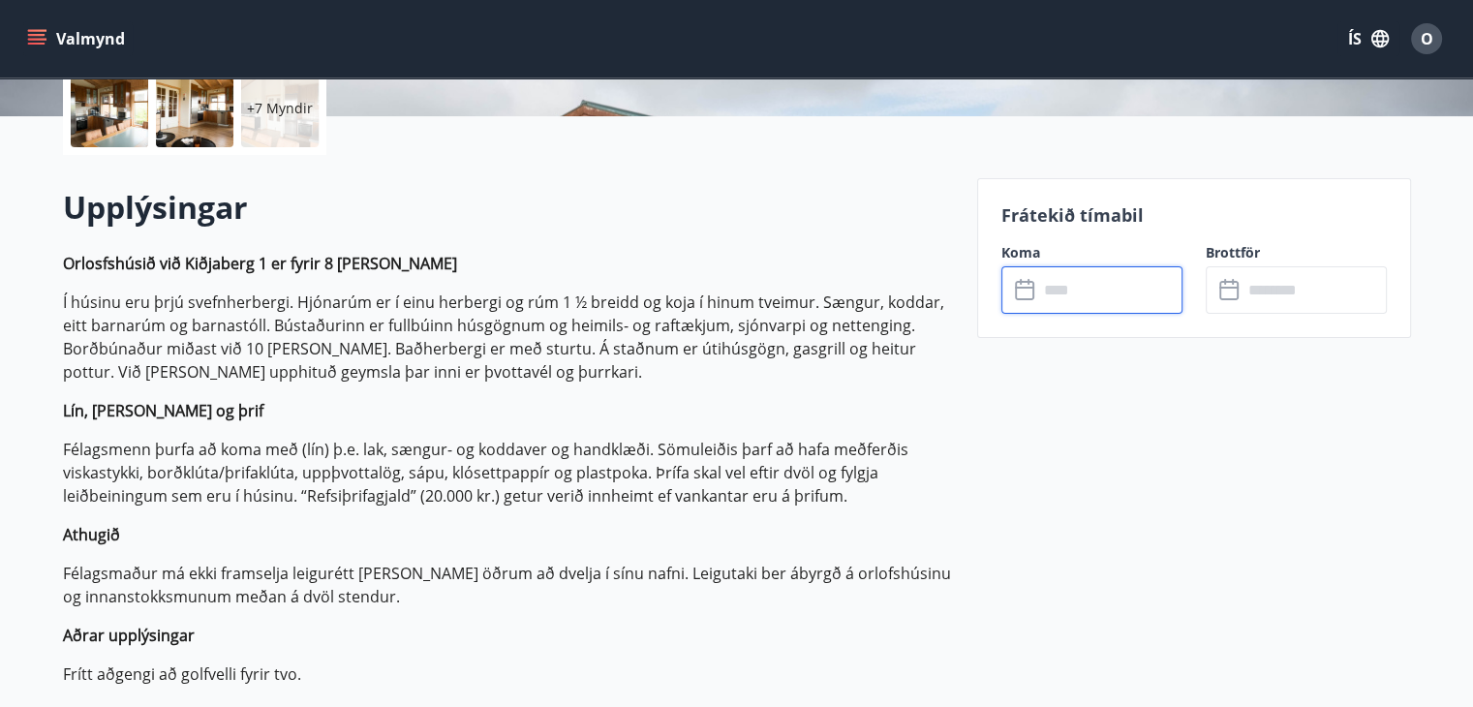
click at [1060, 291] on input "text" at bounding box center [1110, 289] width 144 height 47
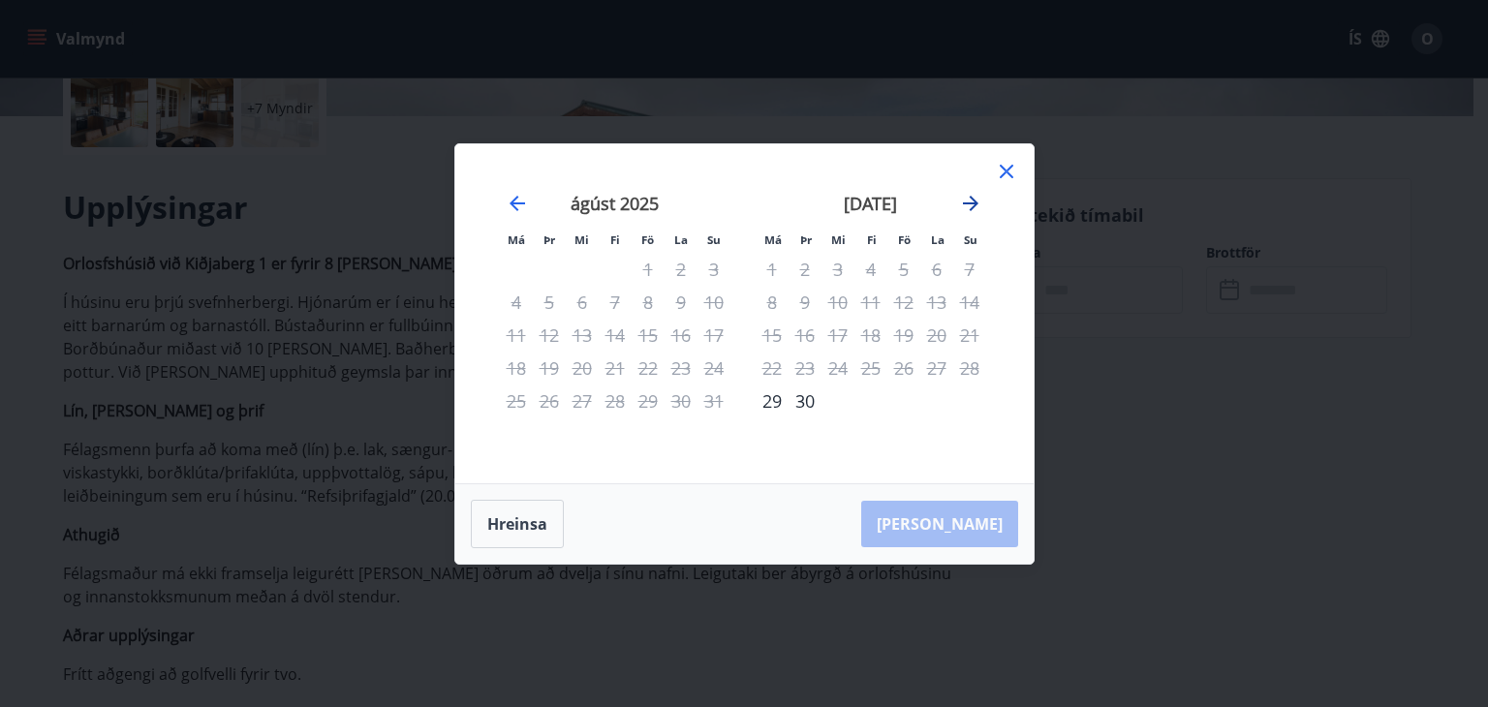
click at [968, 204] on icon "Move forward to switch to the next month." at bounding box center [970, 203] width 23 height 23
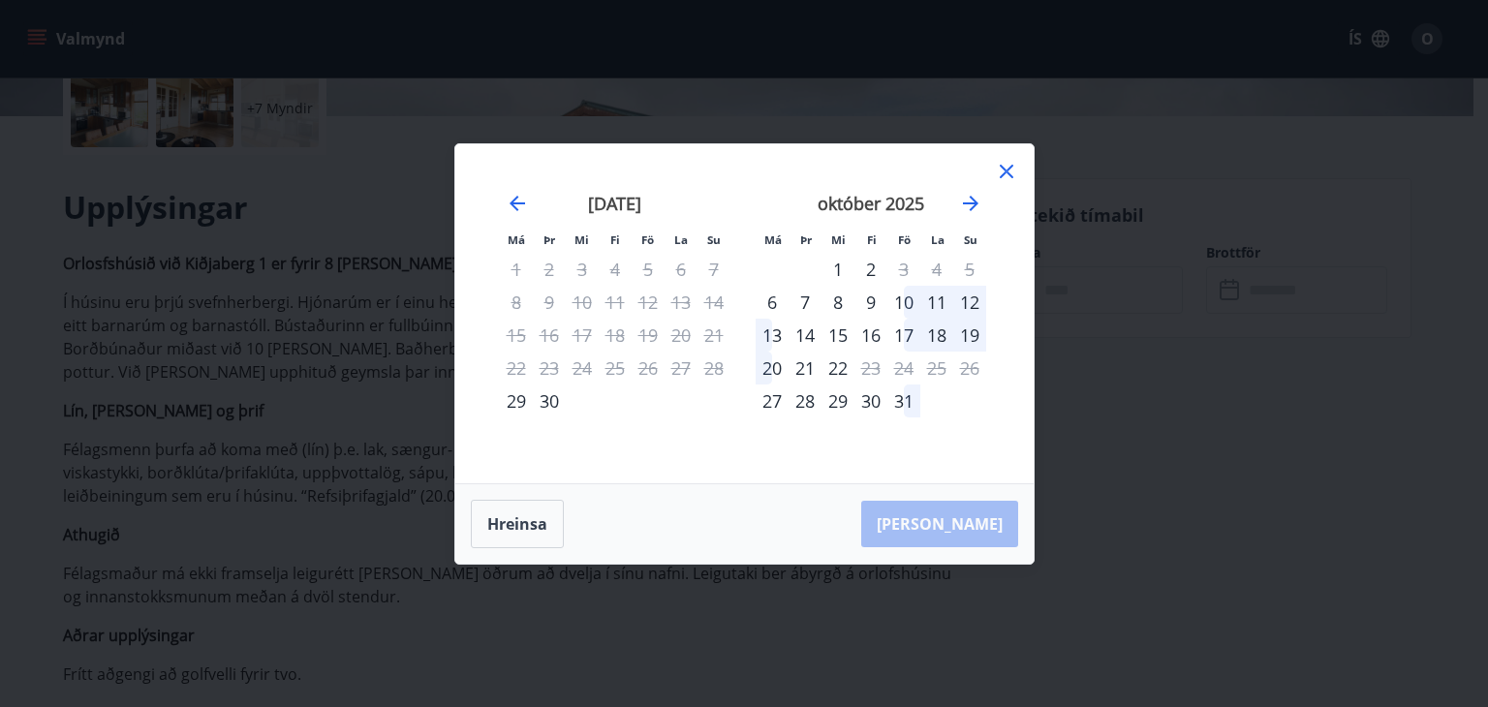
click at [904, 302] on div "10" at bounding box center [903, 302] width 33 height 33
click at [765, 339] on div "13" at bounding box center [772, 335] width 33 height 33
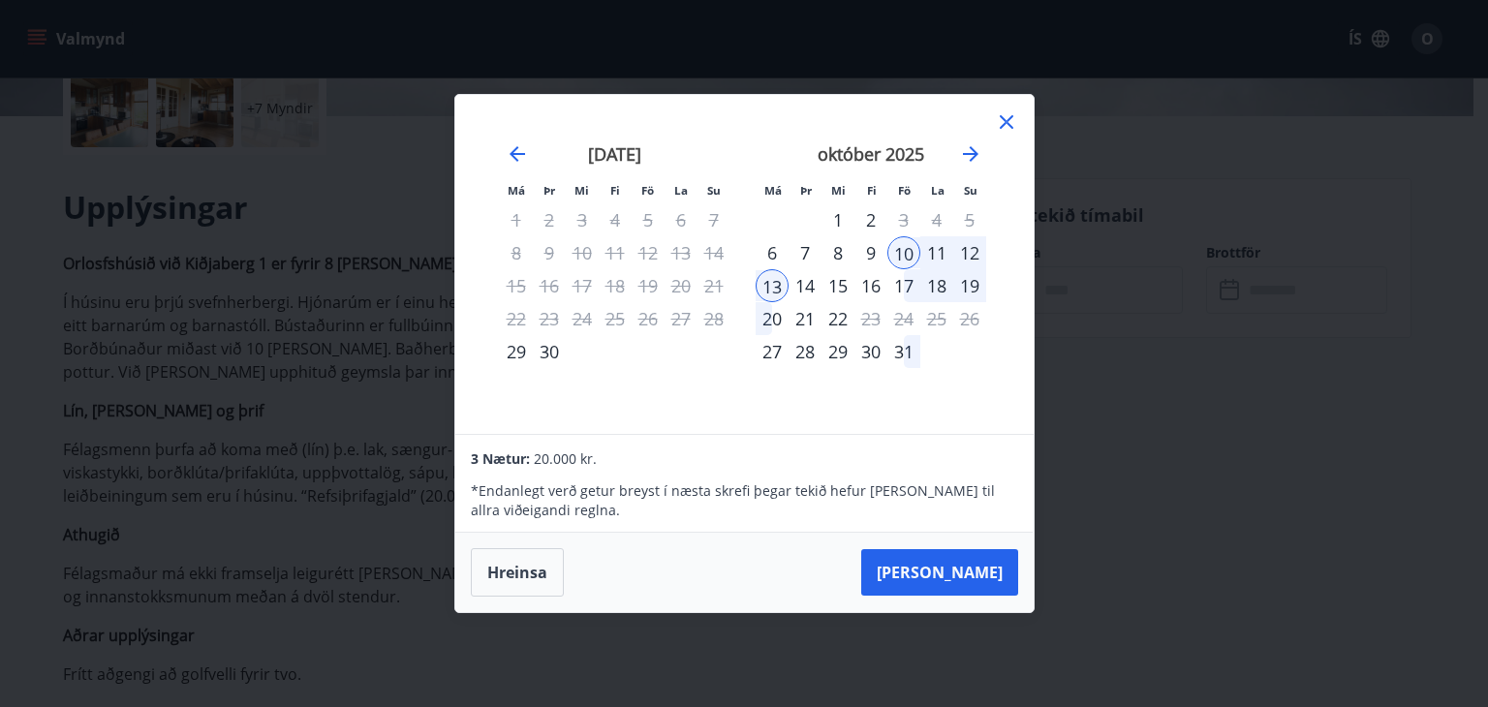
click at [1002, 123] on icon at bounding box center [1006, 121] width 23 height 23
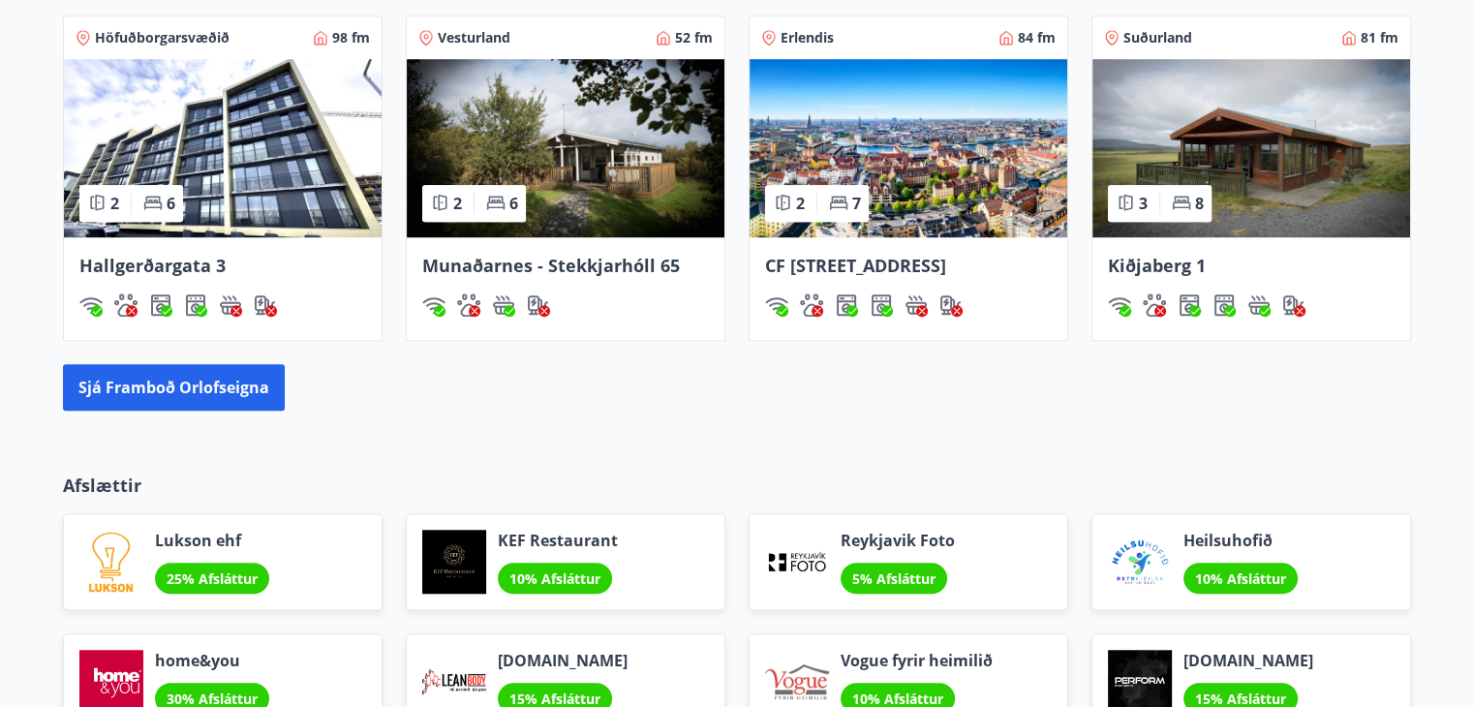
scroll to position [1434, 0]
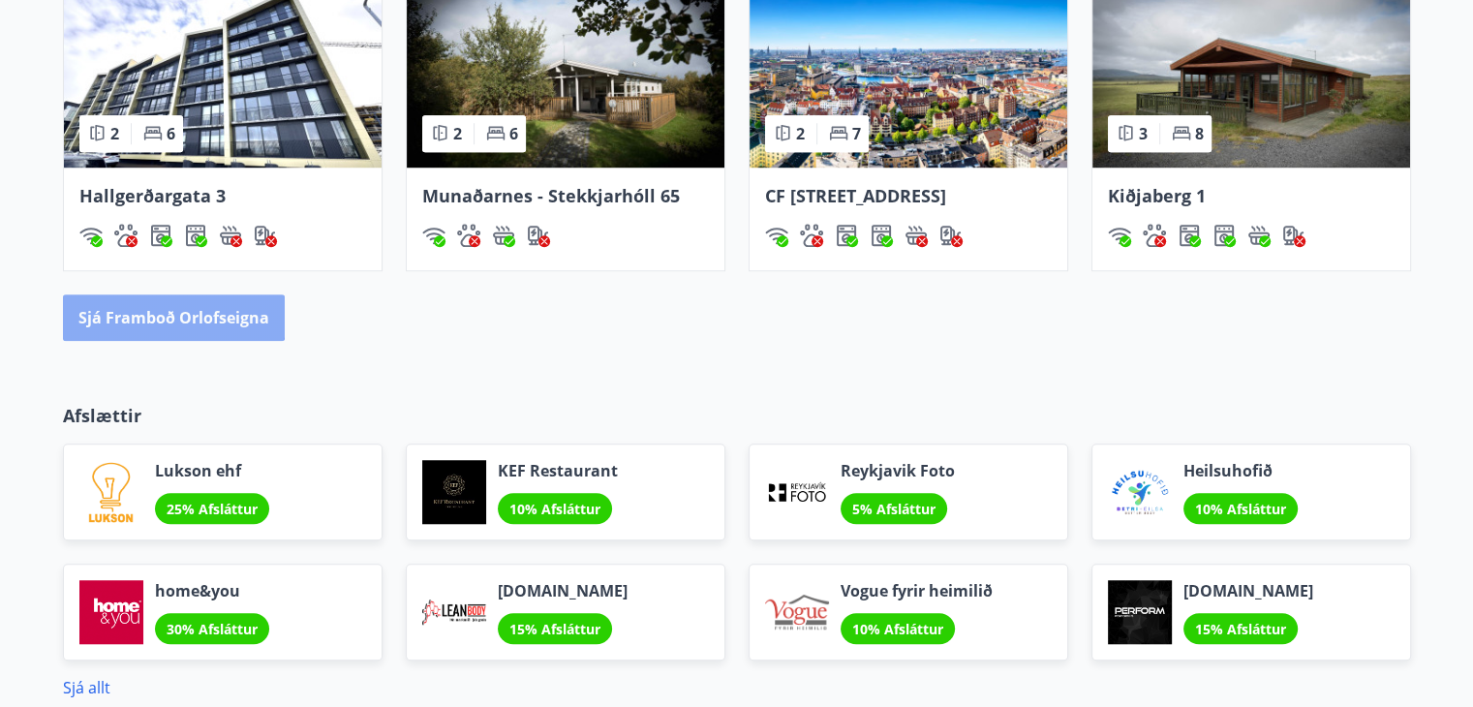
click at [170, 340] on button "Sjá framboð orlofseigna" at bounding box center [174, 317] width 222 height 46
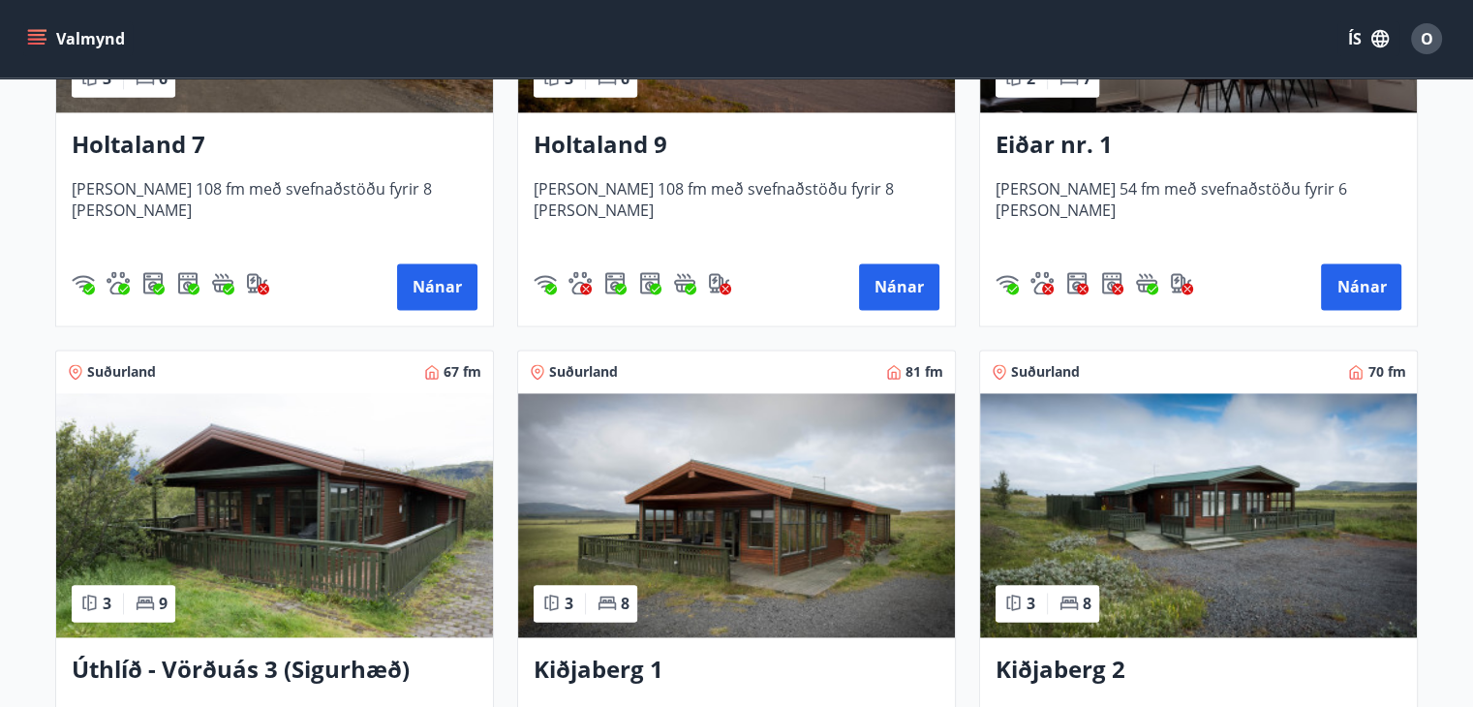
scroll to position [2790, 0]
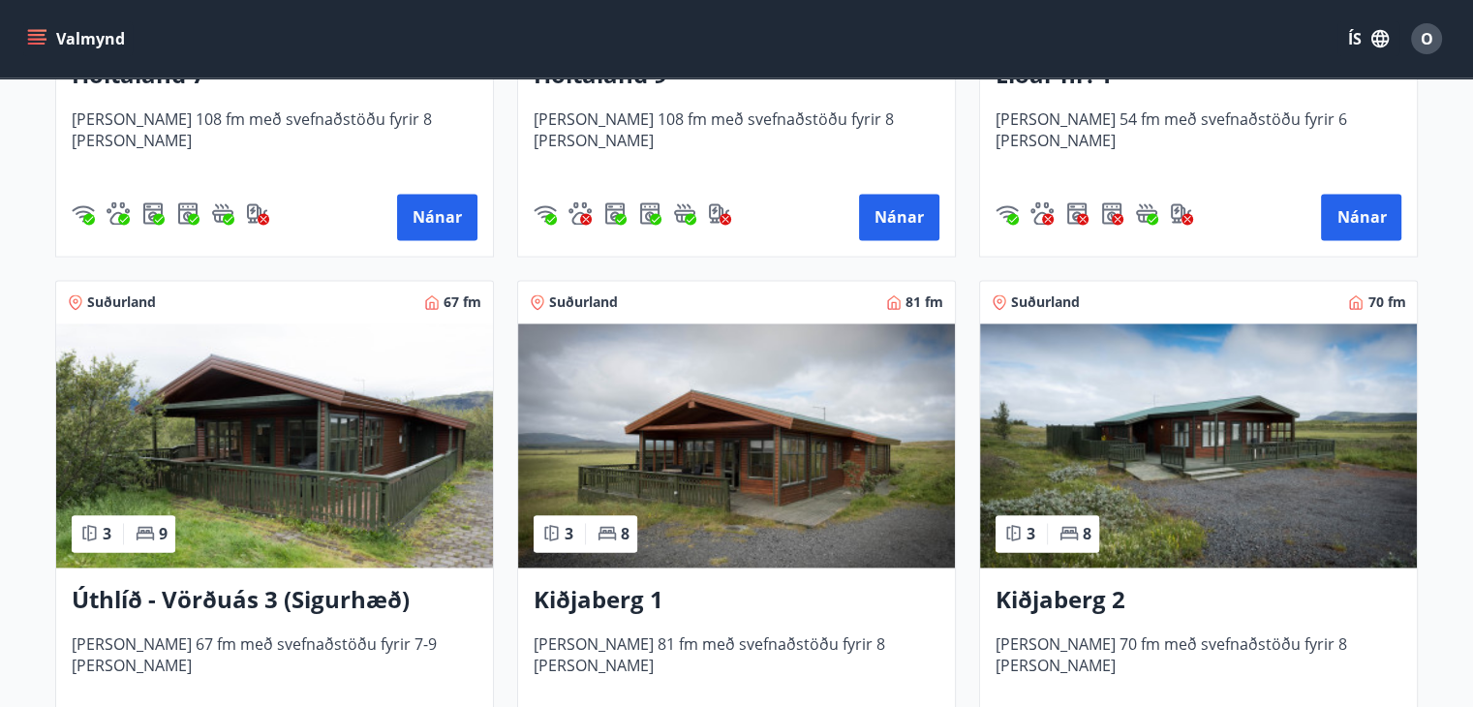
click at [1173, 477] on img at bounding box center [1198, 446] width 437 height 244
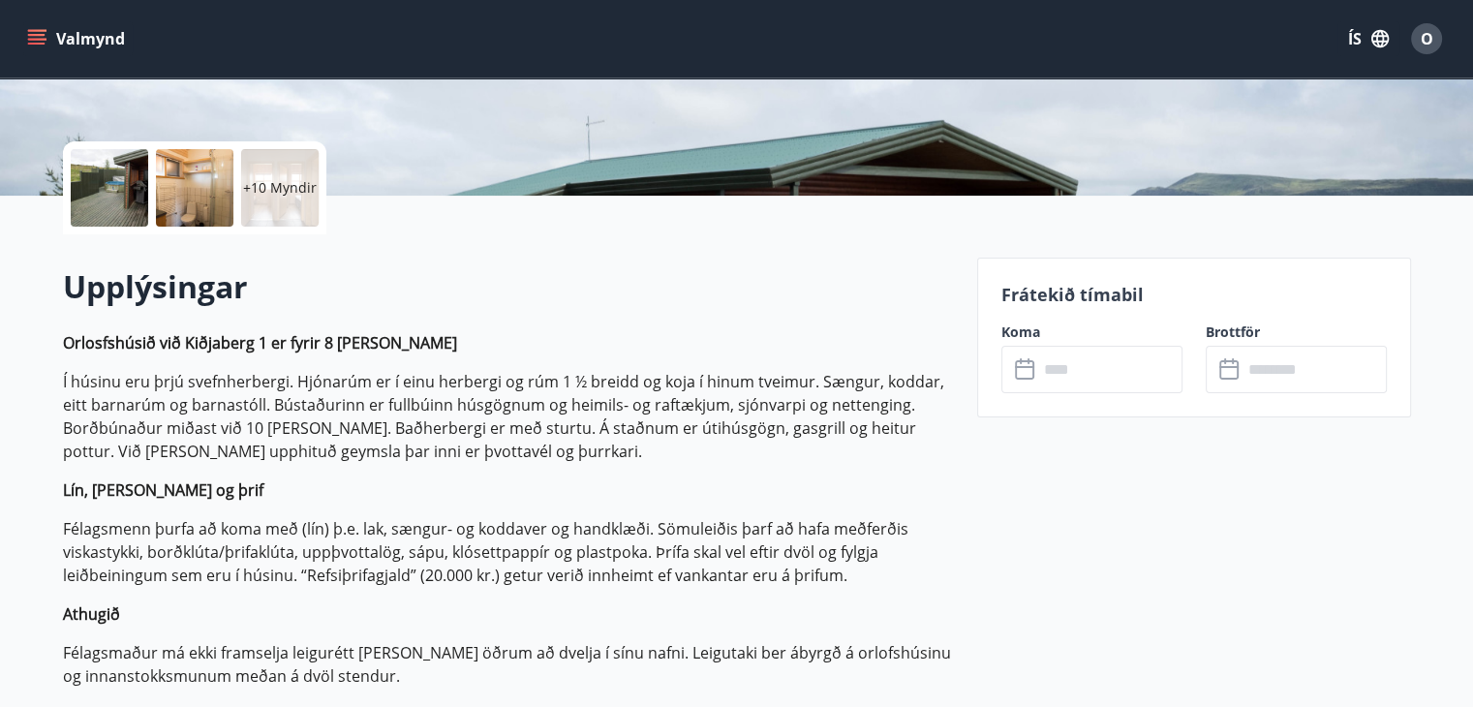
scroll to position [387, 0]
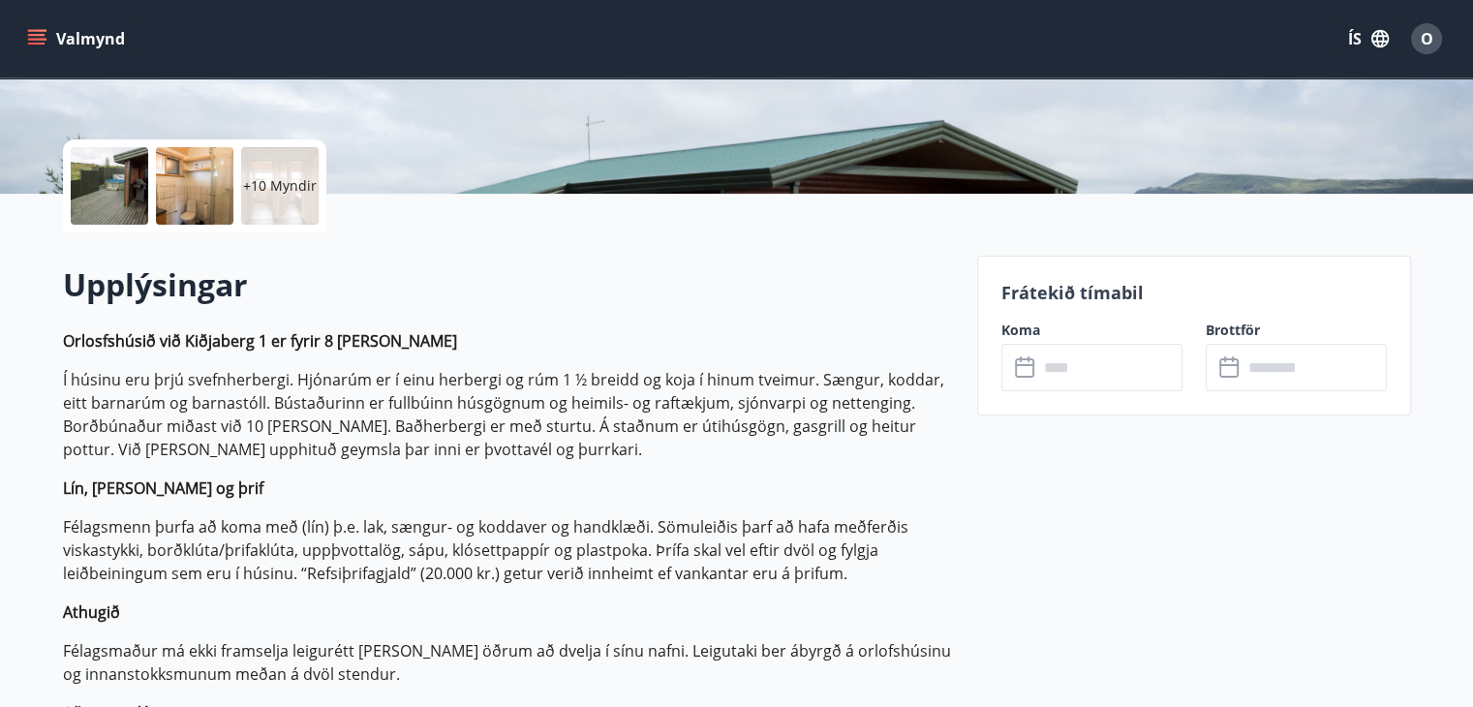
click at [1085, 366] on input "text" at bounding box center [1110, 367] width 144 height 47
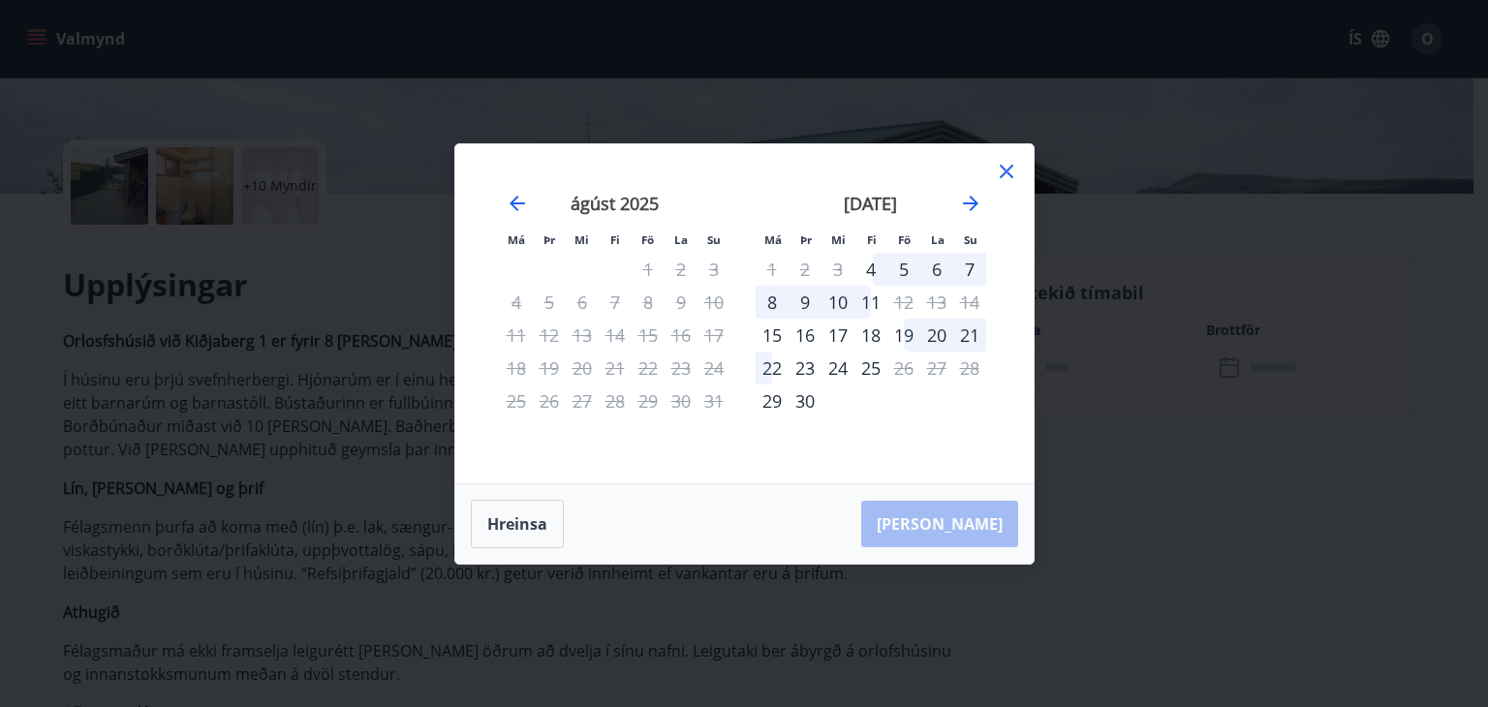
click at [900, 266] on div "5" at bounding box center [903, 269] width 33 height 33
click at [775, 306] on div "8" at bounding box center [772, 302] width 33 height 33
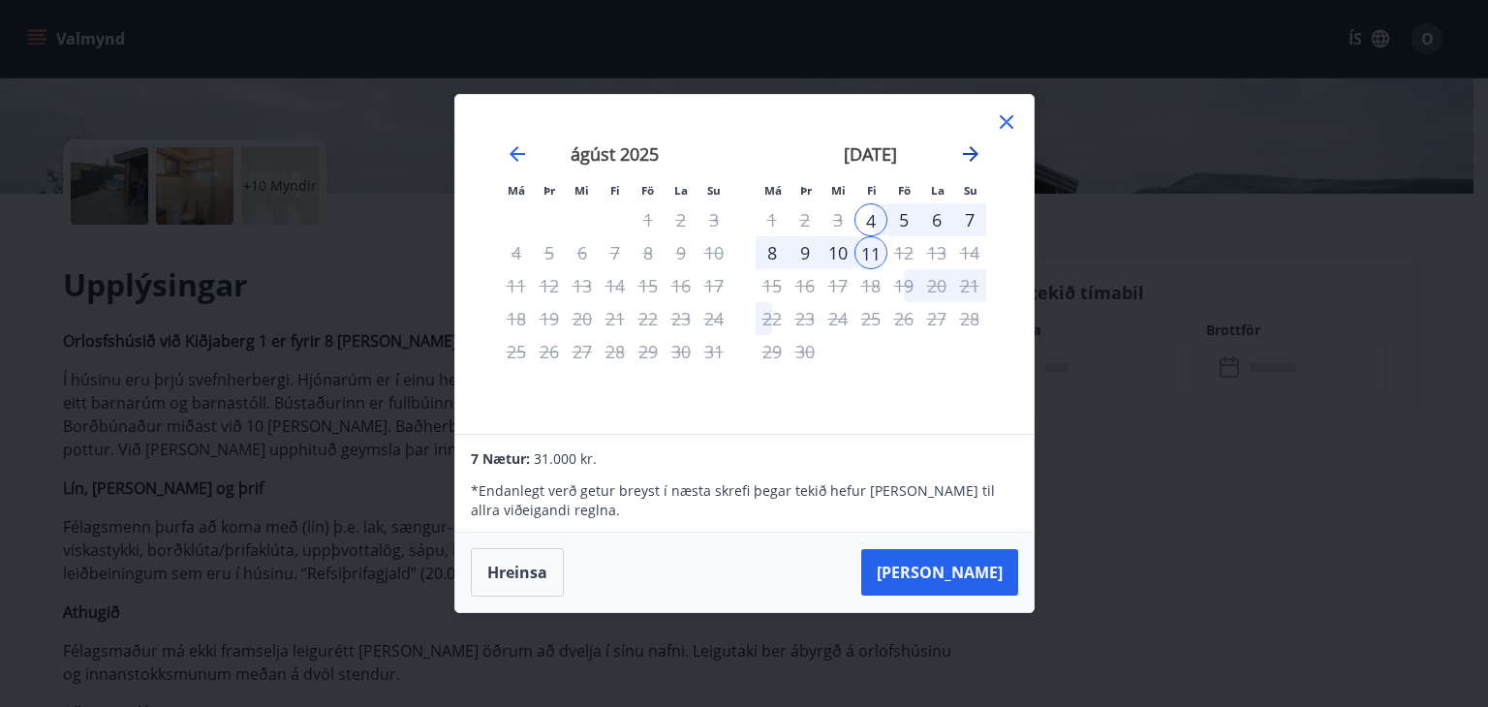
click at [959, 156] on icon "Move forward to switch to the next month." at bounding box center [970, 153] width 23 height 23
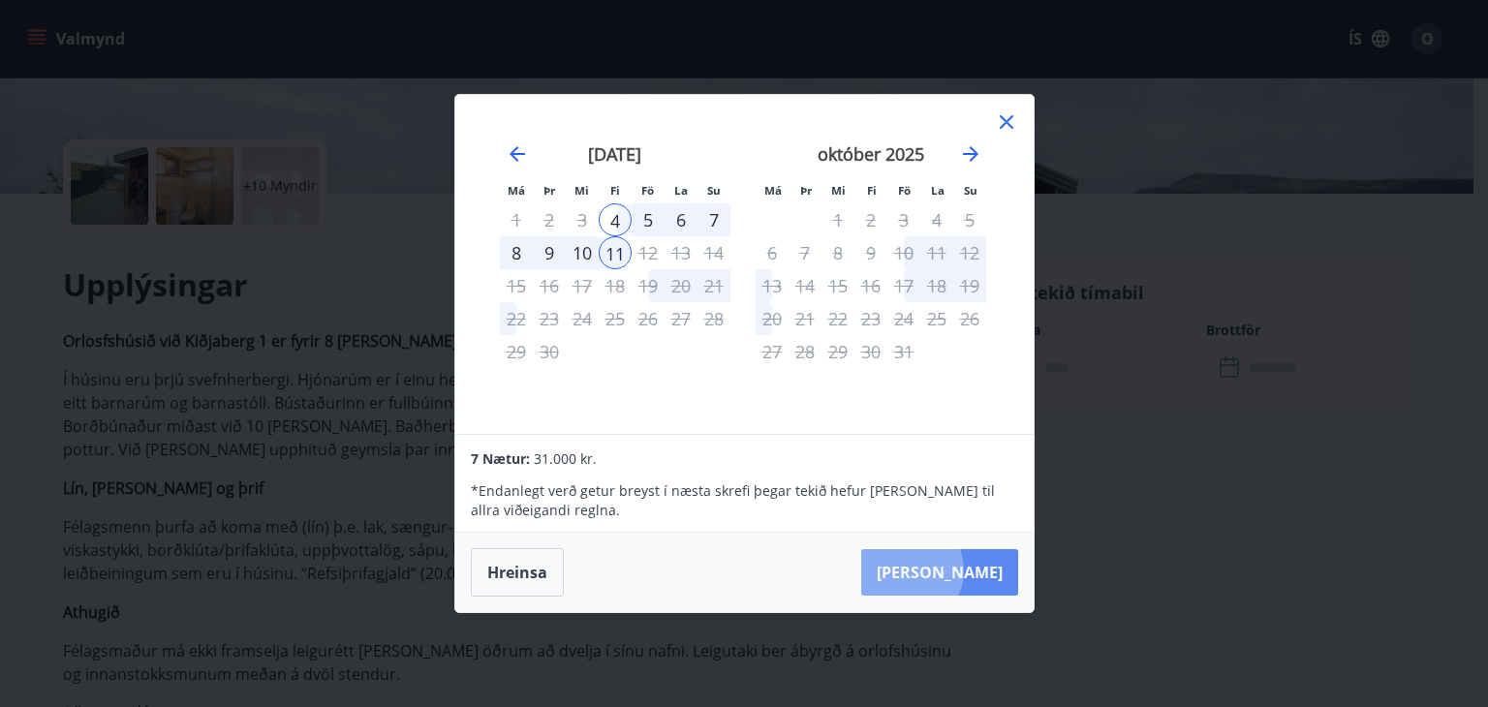
click at [964, 571] on button "[PERSON_NAME]" at bounding box center [939, 572] width 157 height 46
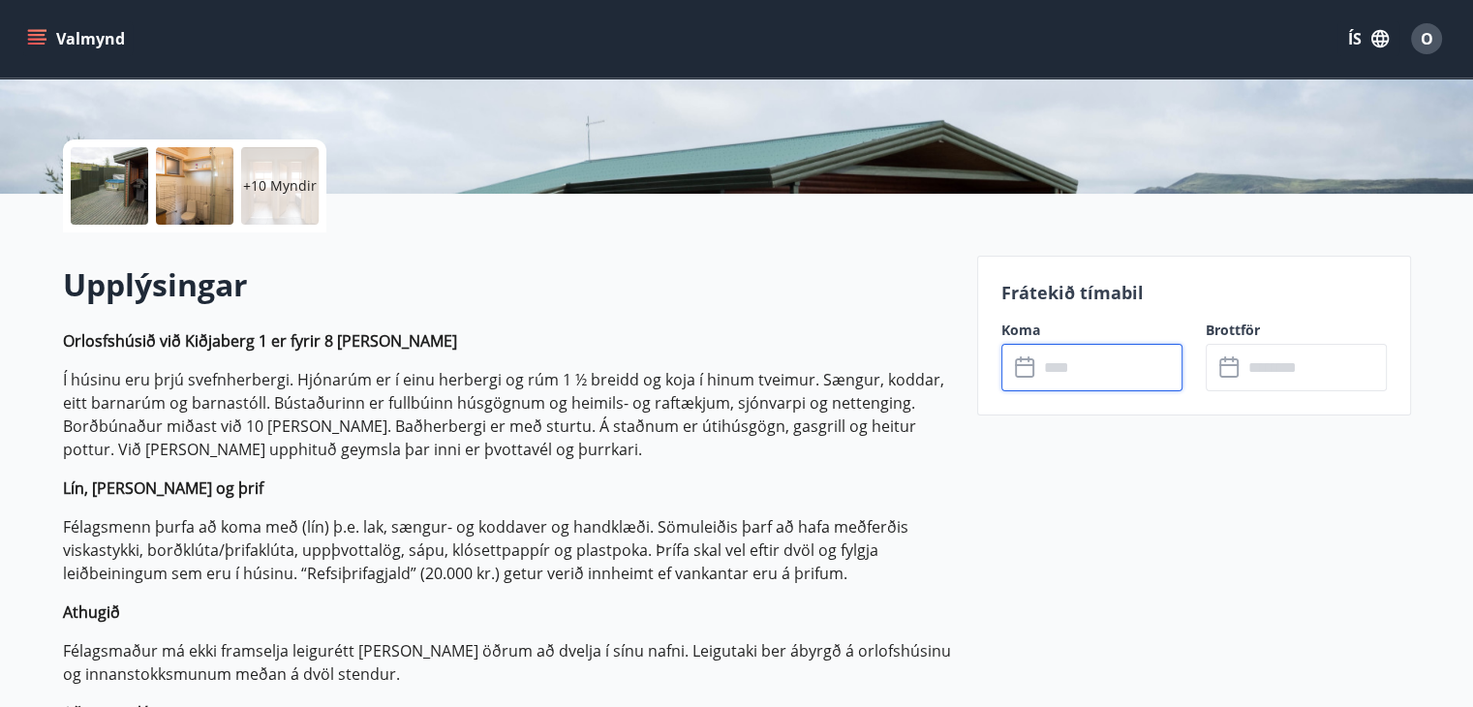
type input "******"
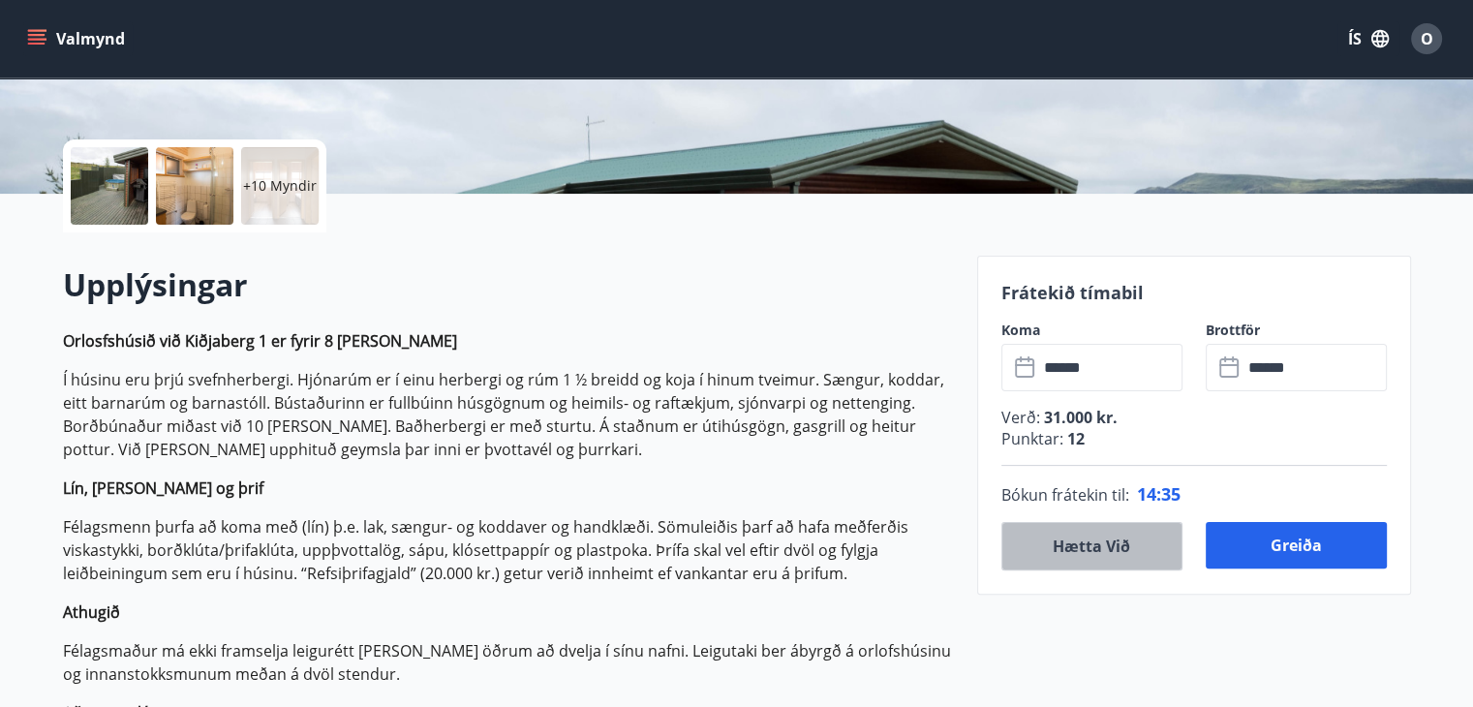
click at [1066, 543] on button "Hætta við" at bounding box center [1092, 546] width 181 height 48
